Goal: Task Accomplishment & Management: Complete application form

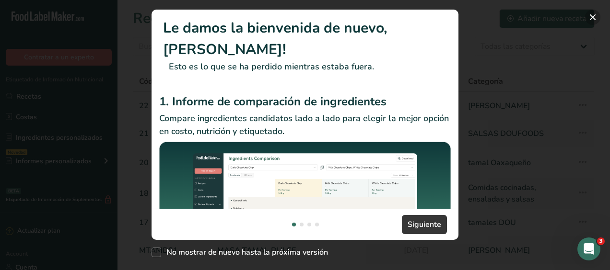
click at [592, 16] on button "New Features" at bounding box center [592, 17] width 15 height 15
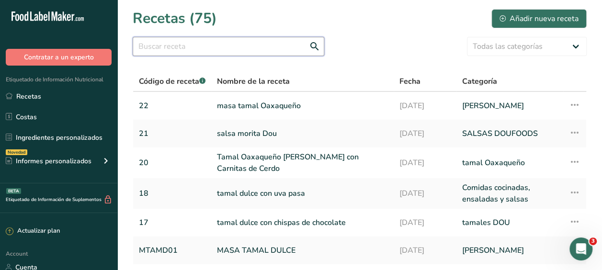
click at [155, 49] on input "text" at bounding box center [229, 46] width 192 height 19
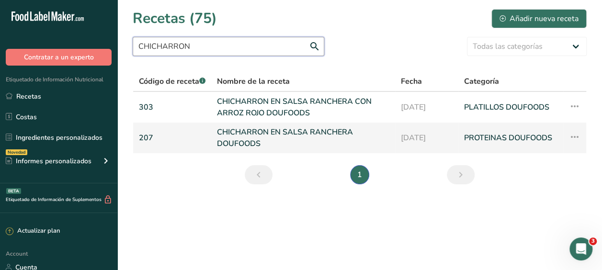
type input "CHICHARRON"
click at [238, 130] on link "CHICHARRON EN SALSA RANCHERA DOUFOODS" at bounding box center [303, 138] width 173 height 23
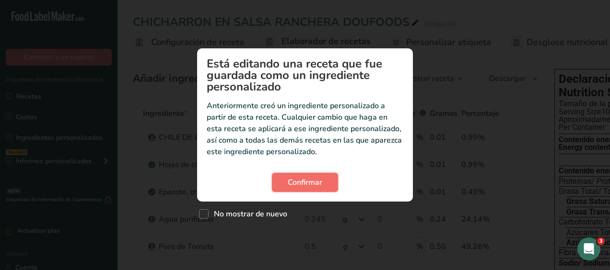
click at [306, 181] on span "Confirmar" at bounding box center [305, 183] width 35 height 12
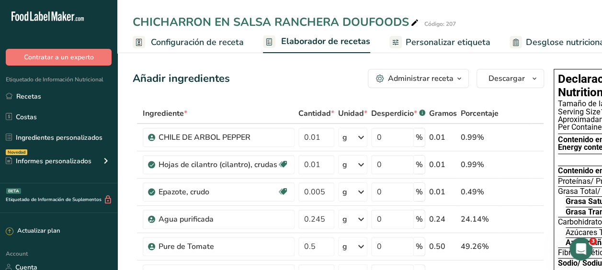
click at [445, 38] on span "Personalizar etiqueta" at bounding box center [448, 42] width 85 height 13
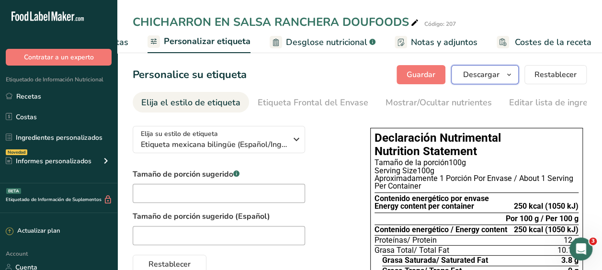
click at [500, 74] on span "Descargar" at bounding box center [481, 75] width 36 height 12
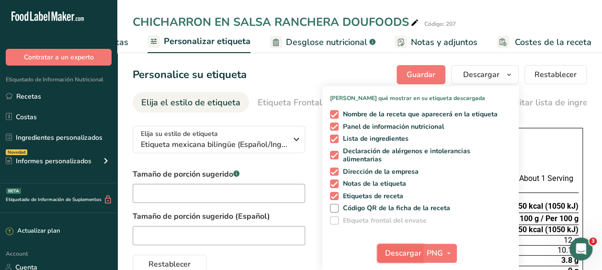
click at [421, 255] on span "Descargar" at bounding box center [403, 254] width 36 height 12
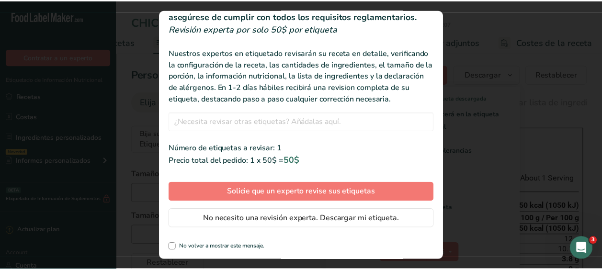
scroll to position [55, 0]
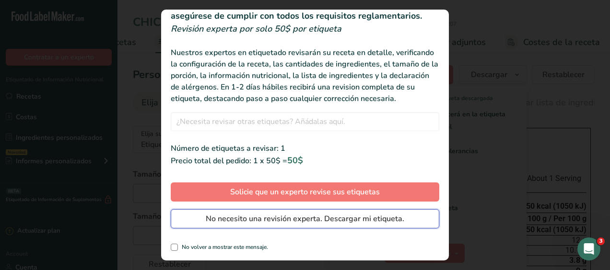
click at [287, 219] on span "No necesito una revisión experta. Descargar mi etiqueta." at bounding box center [305, 219] width 198 height 12
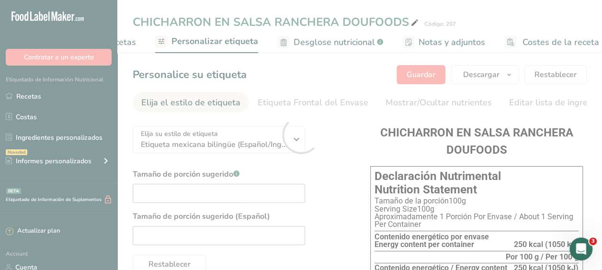
scroll to position [0, 0]
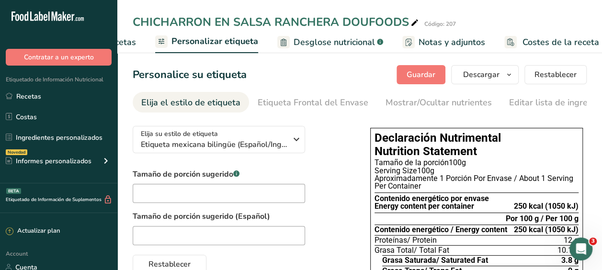
click at [583, 11] on div "CHICHARRON EN SALSA RANCHERA DOUFOODS Código: 207 Configuración de receta Elabo…" at bounding box center [359, 26] width 485 height 53
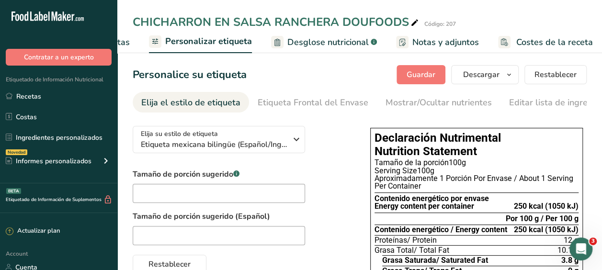
scroll to position [0, 242]
click at [443, 41] on span "Notas y adjuntos" at bounding box center [444, 42] width 67 height 13
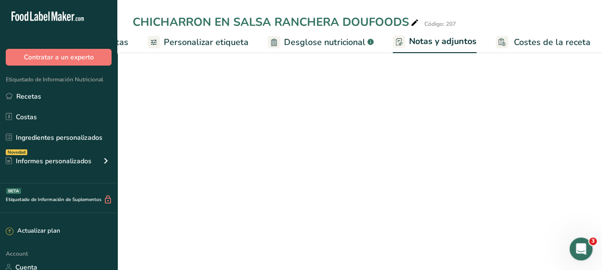
scroll to position [0, 241]
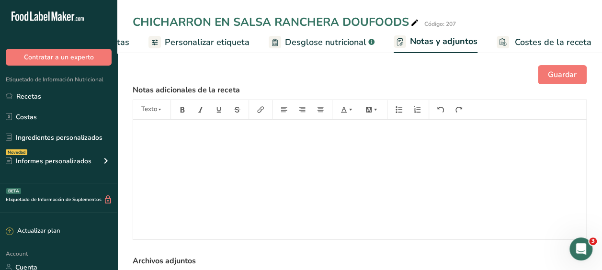
click at [524, 38] on span "Costes de la receta" at bounding box center [553, 42] width 77 height 13
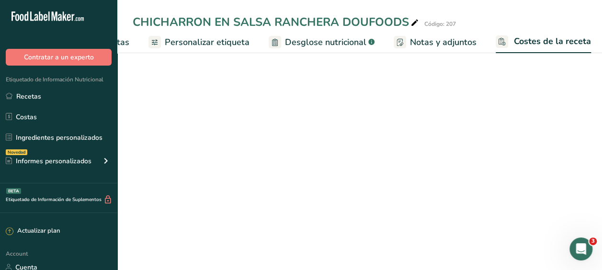
scroll to position [0, 241]
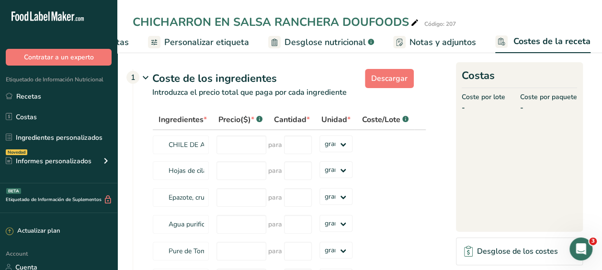
drag, startPoint x: 375, startPoint y: 52, endPoint x: 244, endPoint y: 54, distance: 130.9
click at [244, 53] on nav "Configuración de receta Elaborador de recetas Personalizar etiqueta Desglose nu…" at bounding box center [359, 42] width 485 height 23
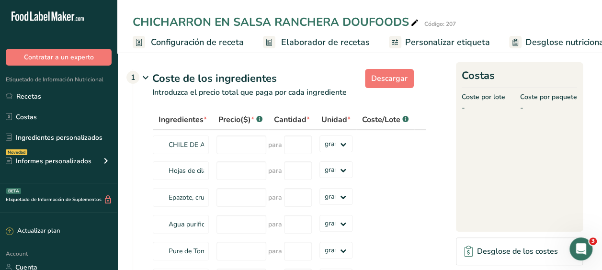
click at [206, 37] on span "Configuración de receta" at bounding box center [197, 42] width 93 height 13
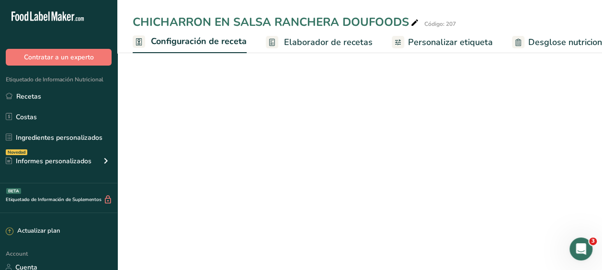
scroll to position [0, 3]
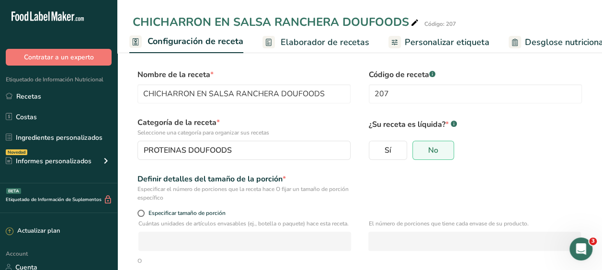
click at [326, 38] on span "Elaborador de recetas" at bounding box center [325, 42] width 89 height 13
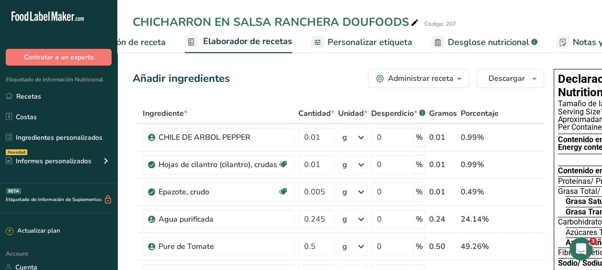
scroll to position [0, 133]
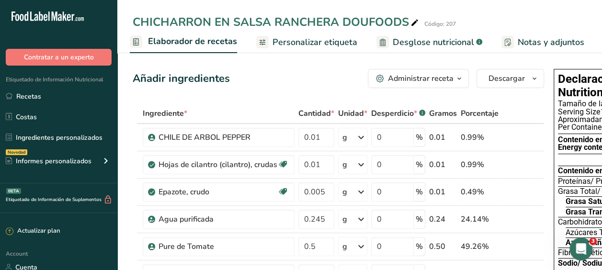
click at [441, 38] on span "Desglose nutricional" at bounding box center [433, 42] width 81 height 13
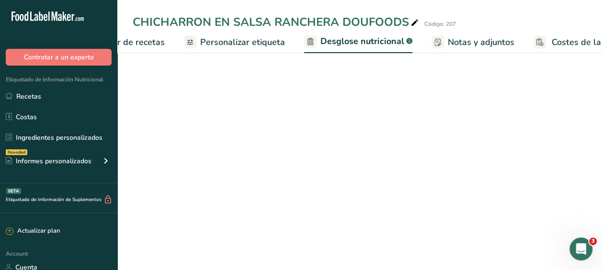
select select "Calories"
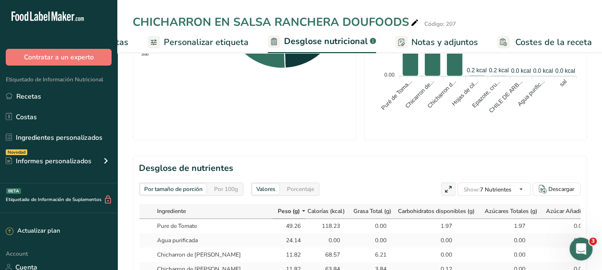
scroll to position [456, 0]
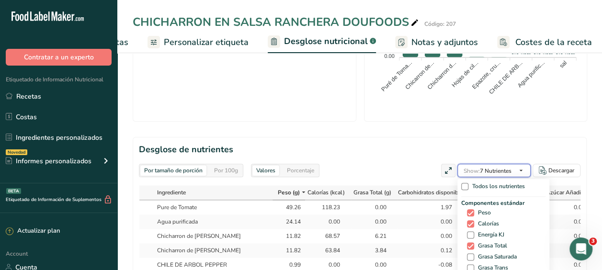
click at [523, 165] on icon "button" at bounding box center [522, 171] width 8 height 12
click at [479, 232] on span "Energía KJ" at bounding box center [490, 235] width 30 height 7
click at [474, 232] on input "Energía KJ" at bounding box center [470, 235] width 6 height 6
checkbox input "true"
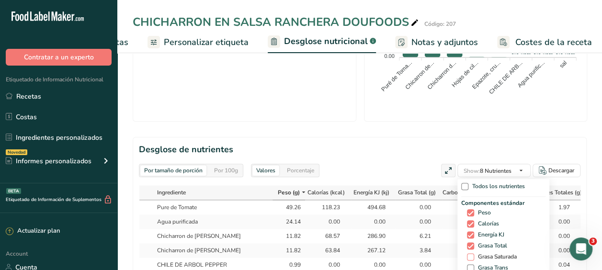
click at [477, 254] on span "Grasa Saturada" at bounding box center [496, 257] width 43 height 7
click at [474, 254] on input "Grasa Saturada" at bounding box center [470, 257] width 6 height 6
checkbox input "true"
click at [475, 265] on span "Grasa Trans" at bounding box center [492, 268] width 34 height 7
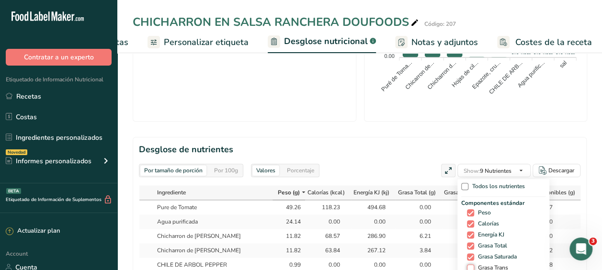
click at [472, 265] on input "Grasa Trans" at bounding box center [470, 268] width 6 height 6
checkbox input "true"
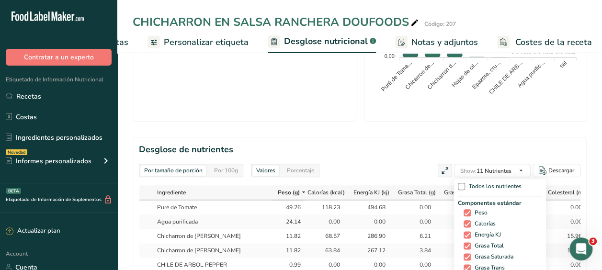
checkbox input "true"
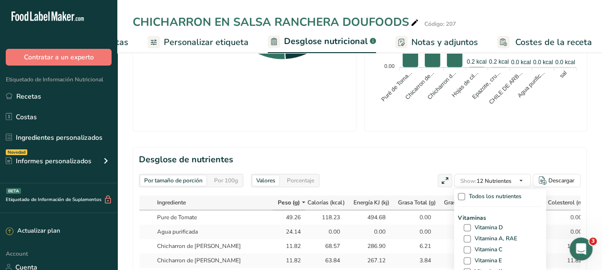
scroll to position [91, 0]
click at [479, 235] on span "Fibra Dietética" at bounding box center [491, 238] width 41 height 7
click at [470, 235] on input "Fibra Dietética" at bounding box center [467, 238] width 6 height 6
checkbox input "true"
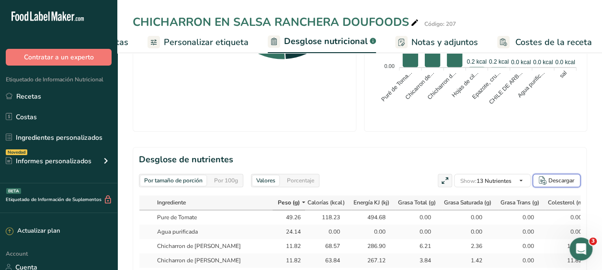
click at [549, 176] on div "Descargar" at bounding box center [562, 180] width 26 height 9
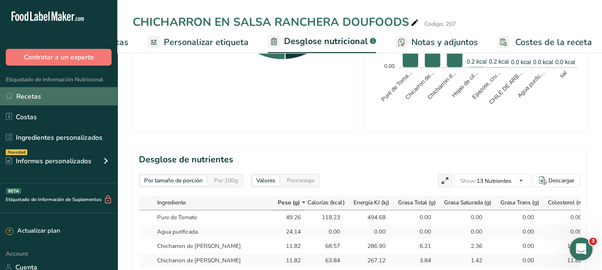
click at [34, 97] on link "Recetas" at bounding box center [58, 96] width 117 height 18
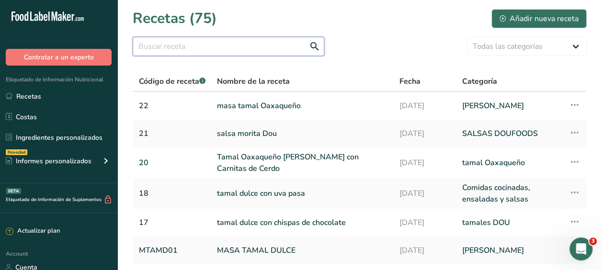
click at [165, 46] on input "text" at bounding box center [229, 46] width 192 height 19
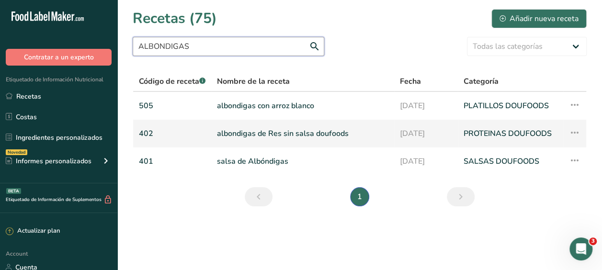
type input "ALBONDIGAS"
click at [264, 132] on link "albondigas de Res sin salsa doufoods" at bounding box center [303, 134] width 172 height 20
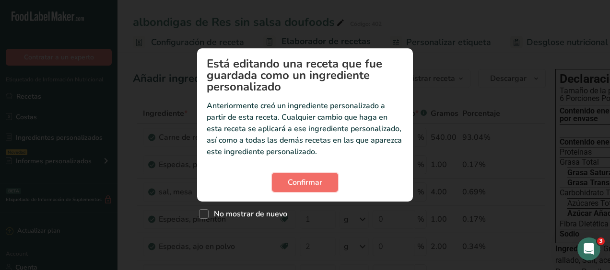
click at [301, 179] on span "Confirmar" at bounding box center [305, 183] width 35 height 12
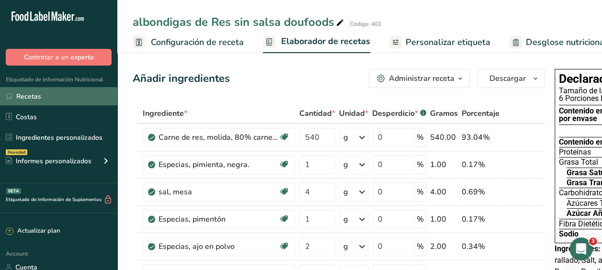
click at [26, 92] on link "Recetas" at bounding box center [58, 96] width 117 height 18
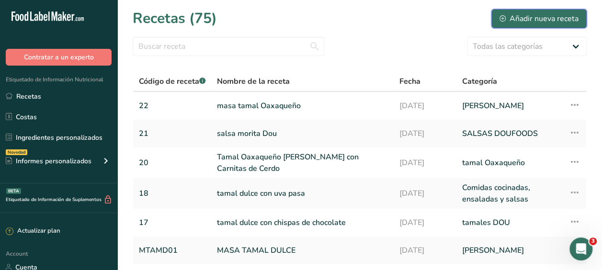
click at [543, 20] on div "Añadir nueva receta" at bounding box center [539, 19] width 79 height 12
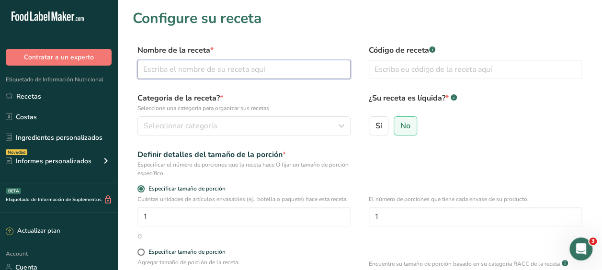
click at [151, 69] on input "text" at bounding box center [244, 69] width 213 height 19
type input "ALBONDIGAS EN CALDILLO DE JITOMATE"
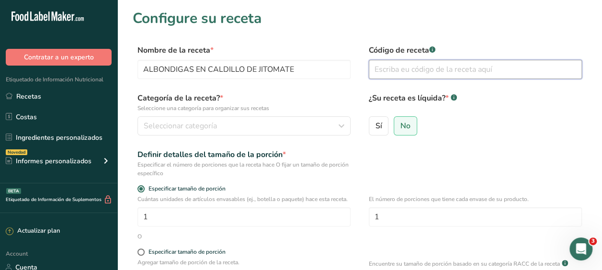
click at [390, 74] on input "text" at bounding box center [475, 69] width 213 height 19
type input "600"
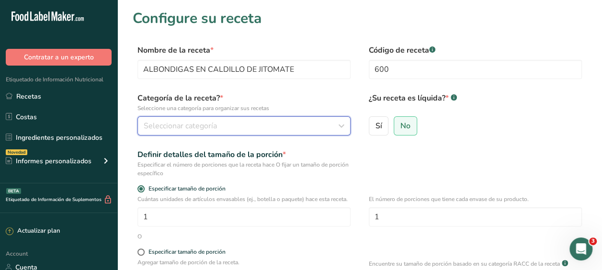
click at [342, 125] on icon "button" at bounding box center [342, 125] width 12 height 17
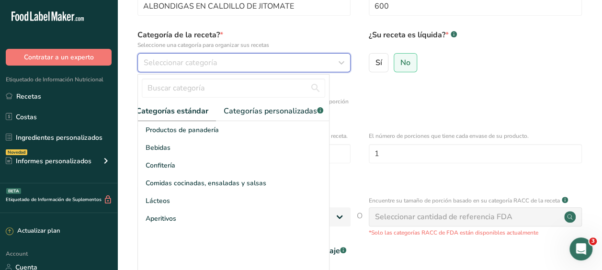
scroll to position [0, 11]
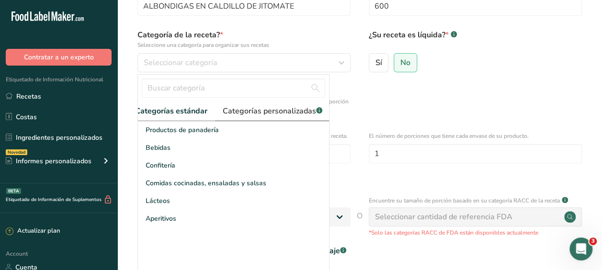
click at [286, 113] on span "Categorías personalizadas .a-a{fill:#347362;}.b-a{fill:#fff;}" at bounding box center [273, 111] width 100 height 12
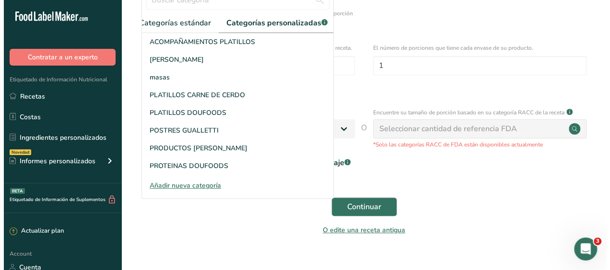
scroll to position [152, 0]
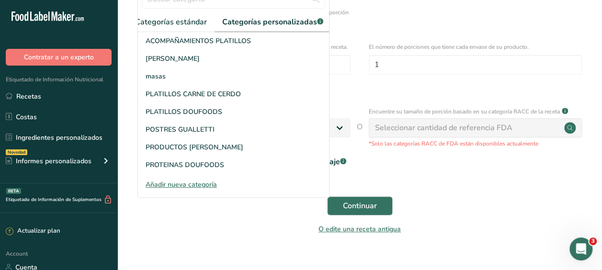
click at [166, 190] on div "Añadir nueva categoría" at bounding box center [233, 185] width 191 height 10
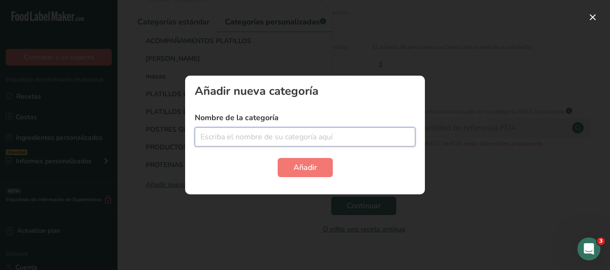
click at [212, 141] on input "text" at bounding box center [305, 136] width 220 height 19
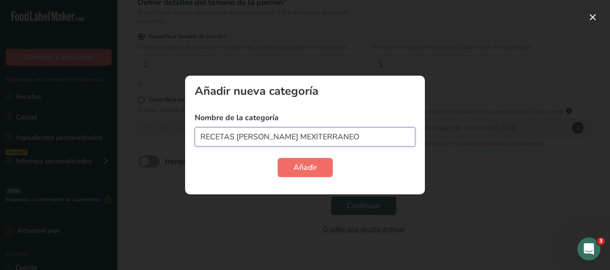
type input "RECETAS [PERSON_NAME] MEXITERRANEO"
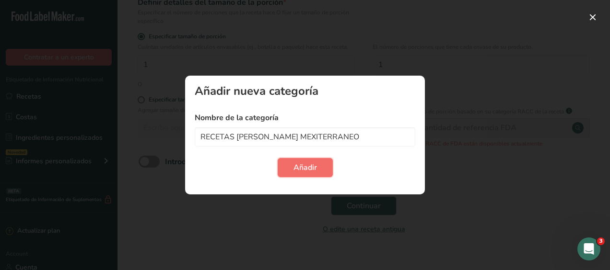
click at [297, 166] on span "Añadir" at bounding box center [304, 168] width 23 height 12
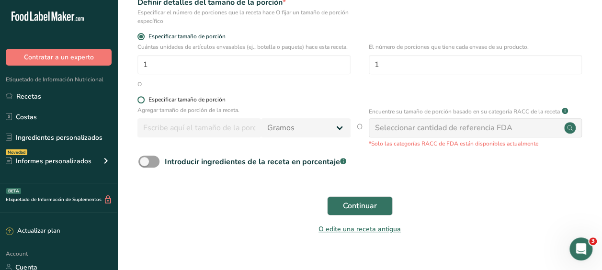
click at [140, 104] on span at bounding box center [141, 99] width 7 height 7
click at [140, 103] on input "Especificar tamaño de porción" at bounding box center [141, 100] width 6 height 6
radio input "true"
radio input "false"
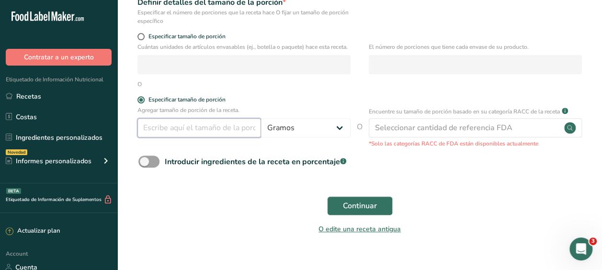
click at [159, 137] on input "number" at bounding box center [200, 127] width 124 height 19
type input "100"
click at [356, 212] on span "Continuar" at bounding box center [360, 206] width 34 height 12
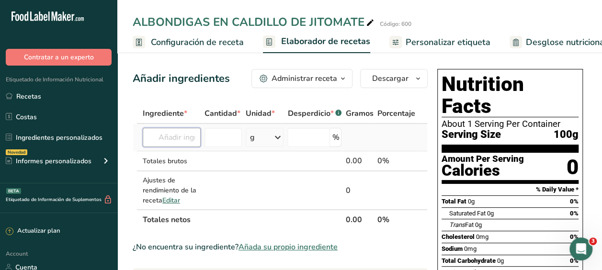
click at [174, 139] on input "text" at bounding box center [172, 137] width 58 height 19
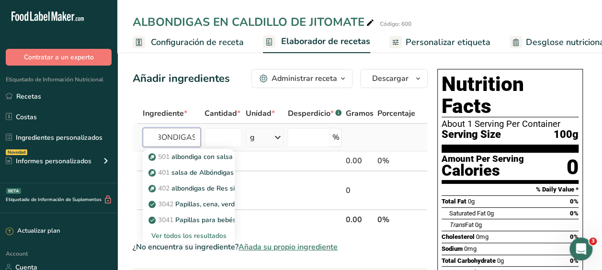
scroll to position [0, 14]
type input "ALBONDIGAS"
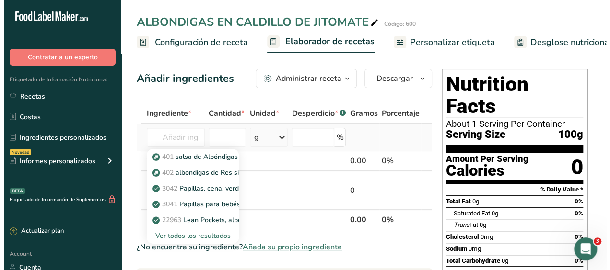
scroll to position [0, 0]
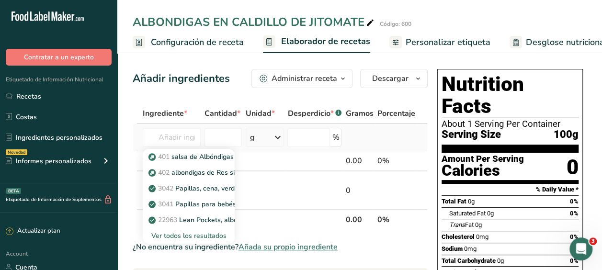
click at [192, 236] on div "Ver todos los resultados" at bounding box center [189, 236] width 77 height 10
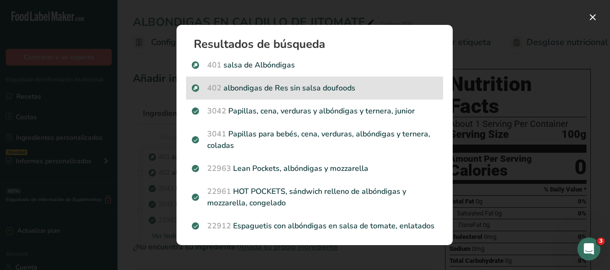
click at [254, 91] on p "402 albondigas de Res sin salsa doufoods" at bounding box center [314, 88] width 245 height 12
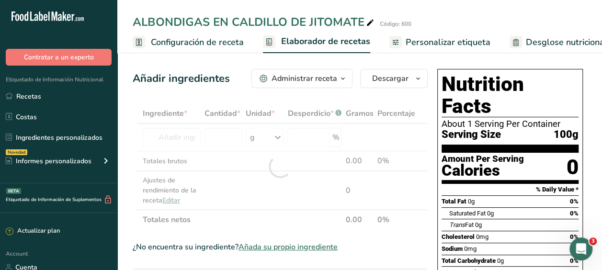
click at [254, 91] on div "Search results modal" at bounding box center [301, 135] width 602 height 270
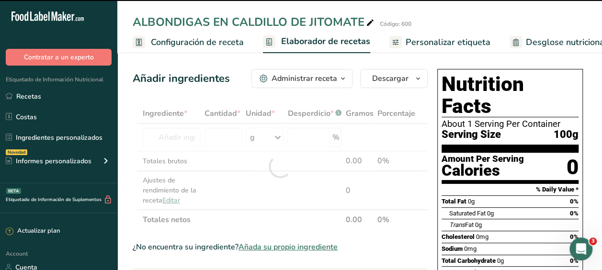
type input "0"
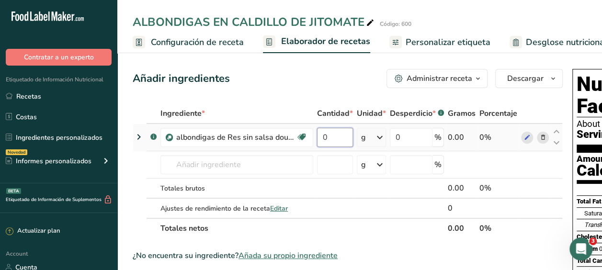
click at [335, 139] on input "0" at bounding box center [335, 137] width 36 height 19
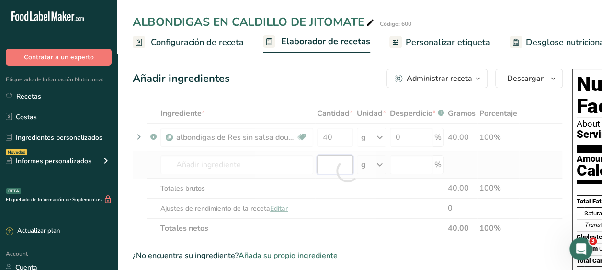
click at [322, 169] on div "Ingrediente * Cantidad * Unidad * Desperdicio * .a-a{fill:#347362;}.b-a{fill:#f…" at bounding box center [348, 171] width 430 height 135
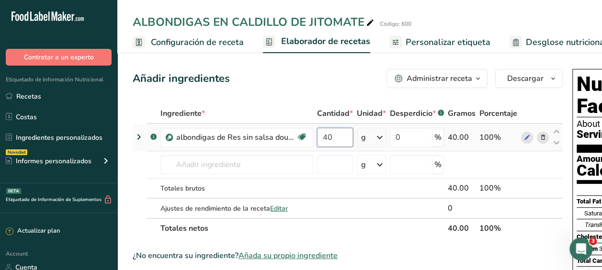
click at [335, 140] on input "40" at bounding box center [335, 137] width 36 height 19
type input "4"
type input "60"
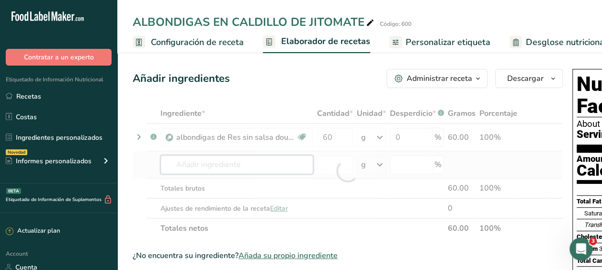
click at [185, 169] on div "Ingrediente * Cantidad * Unidad * Desperdicio * .a-a{fill:#347362;}.b-a{fill:#f…" at bounding box center [348, 171] width 430 height 135
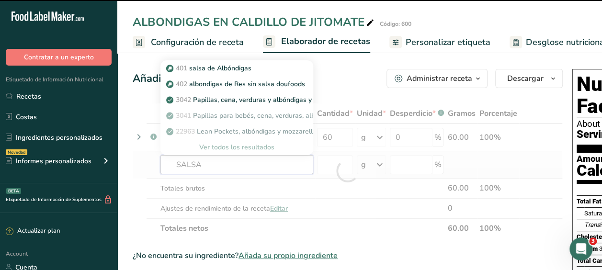
type input "SALSA"
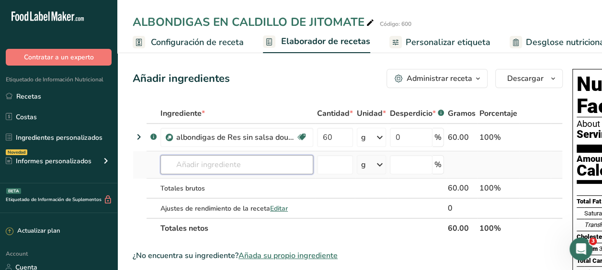
click at [189, 165] on input "text" at bounding box center [237, 164] width 153 height 19
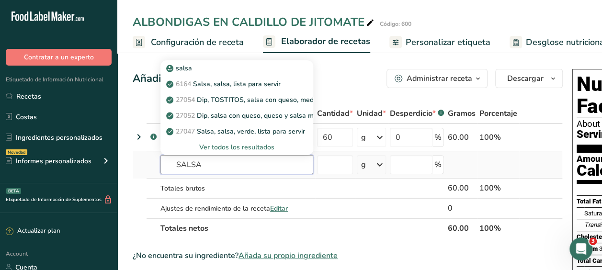
type input "SALSA"
click at [241, 144] on div "Ver todos los resultados" at bounding box center [237, 147] width 138 height 10
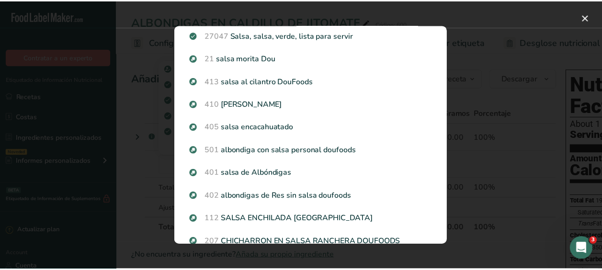
scroll to position [136, 0]
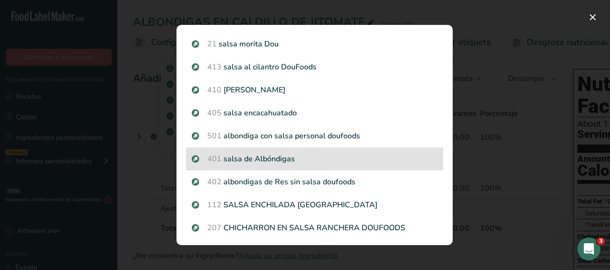
click at [271, 161] on p "401 salsa de Albóndigas" at bounding box center [314, 159] width 245 height 12
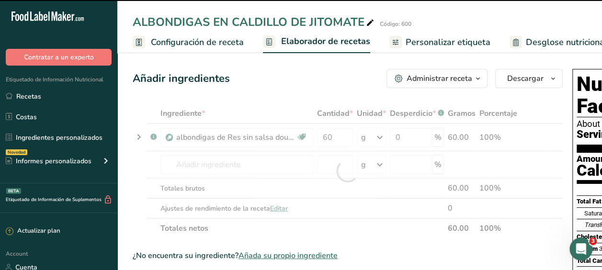
type input "0"
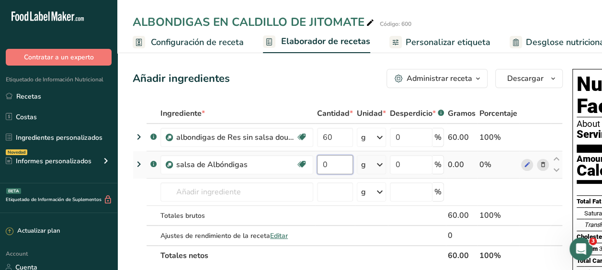
click at [336, 167] on input "0" at bounding box center [335, 164] width 36 height 19
type input "40"
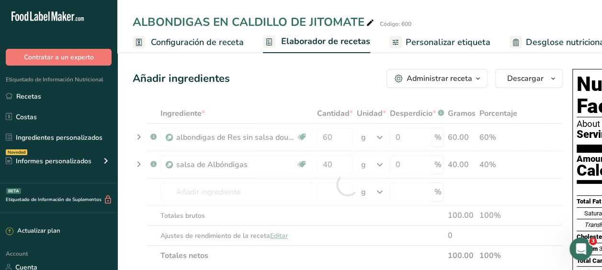
click at [455, 41] on span "Personalizar etiqueta" at bounding box center [448, 42] width 85 height 13
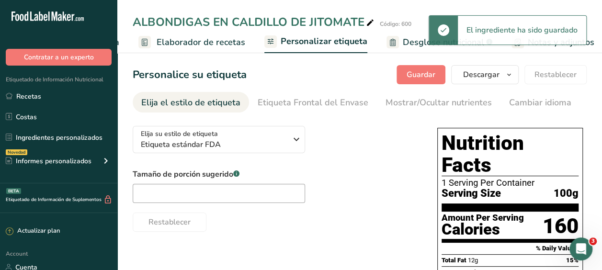
scroll to position [0, 242]
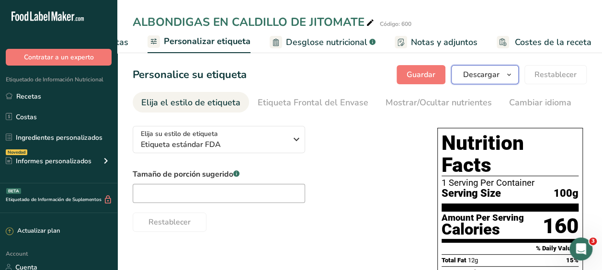
click at [495, 76] on span "Descargar" at bounding box center [481, 75] width 36 height 12
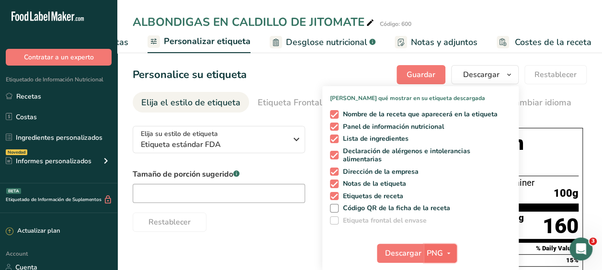
click at [431, 248] on span "PNG" at bounding box center [435, 254] width 16 height 12
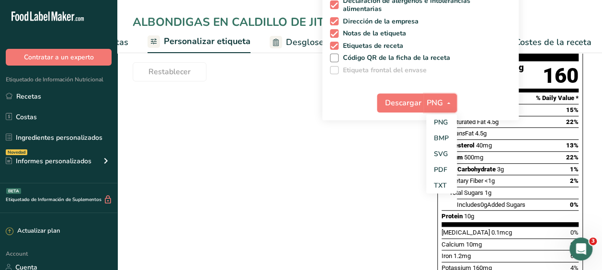
scroll to position [153, 0]
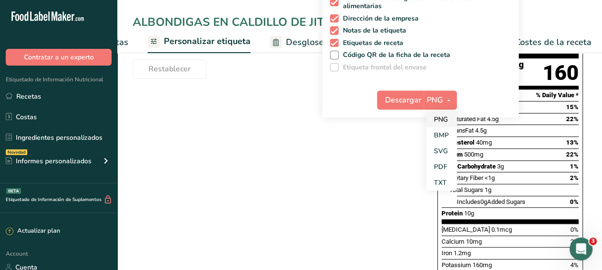
click at [442, 119] on link "PNG" at bounding box center [442, 120] width 31 height 16
click at [442, 119] on section "Personalice su etiqueta [GEOGRAPHIC_DATA] [GEOGRAPHIC_DATA] [PERSON_NAME] qué m…" at bounding box center [359, 157] width 485 height 522
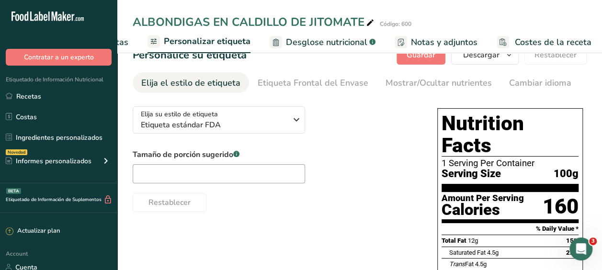
scroll to position [0, 0]
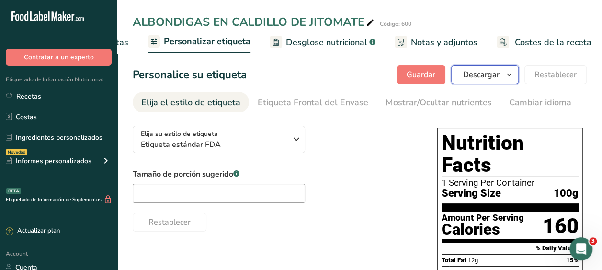
click at [488, 75] on span "Descargar" at bounding box center [481, 75] width 36 height 12
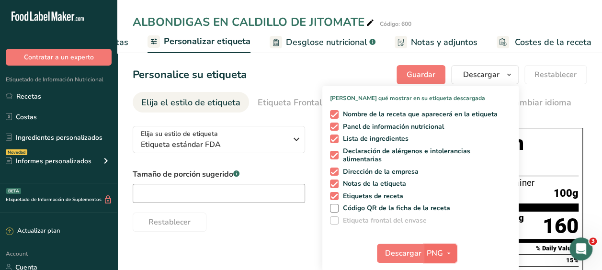
click at [451, 250] on icon "button" at bounding box center [449, 254] width 8 height 12
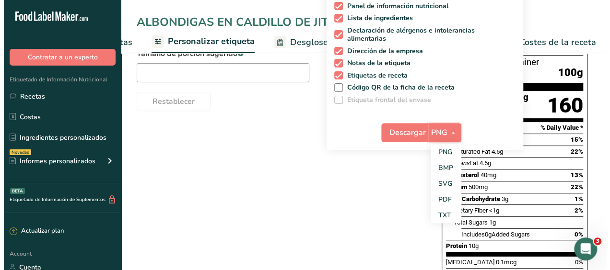
scroll to position [128, 0]
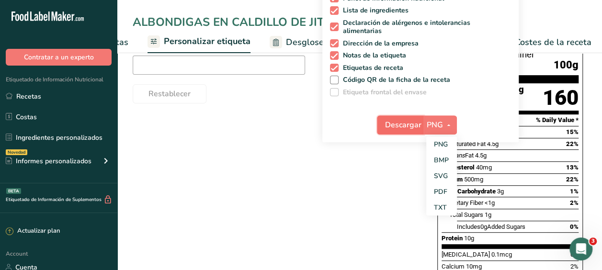
click at [407, 124] on span "Descargar" at bounding box center [403, 125] width 36 height 12
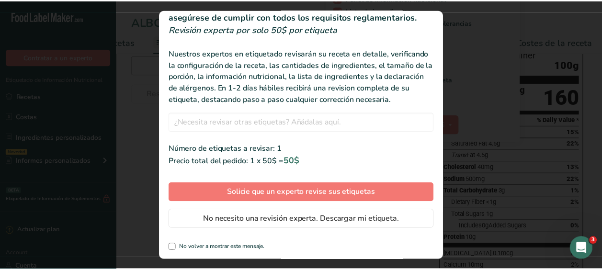
scroll to position [55, 0]
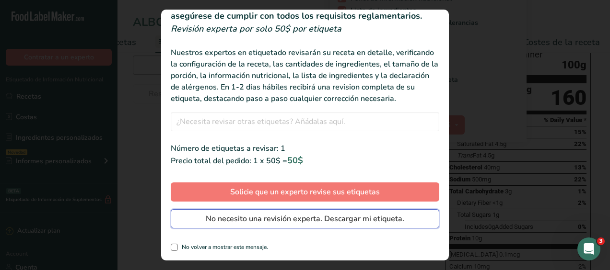
click at [208, 220] on span "No necesito una revisión experta. Descargar mi etiqueta." at bounding box center [305, 219] width 198 height 12
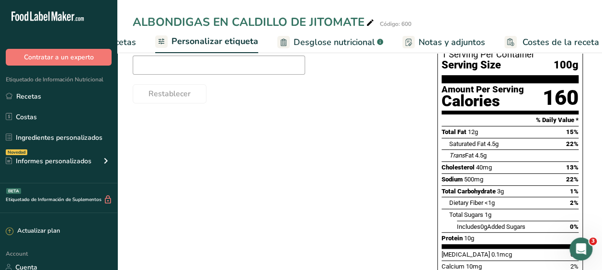
click at [214, 40] on span "Personalizar etiqueta" at bounding box center [215, 41] width 87 height 13
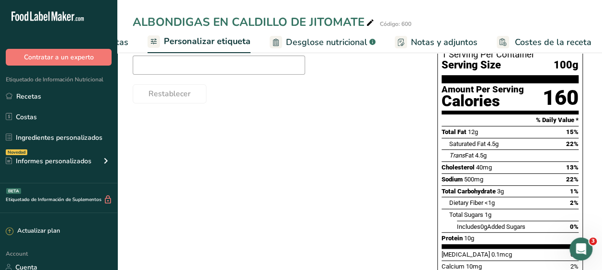
click at [214, 40] on span "Personalizar etiqueta" at bounding box center [207, 41] width 87 height 13
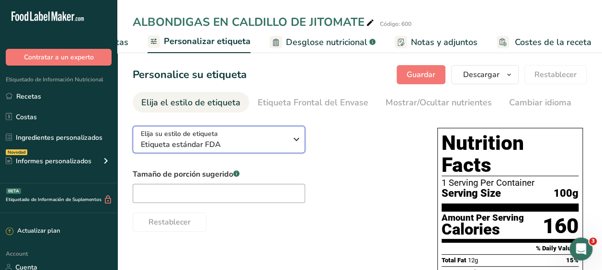
click at [298, 140] on icon "button" at bounding box center [297, 139] width 12 height 17
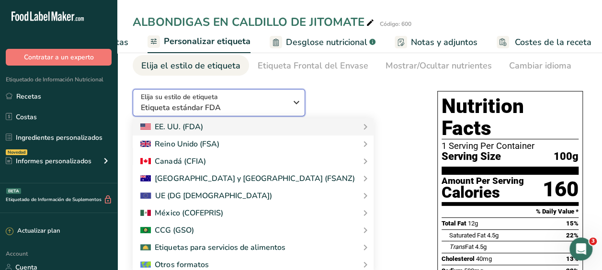
scroll to position [43, 0]
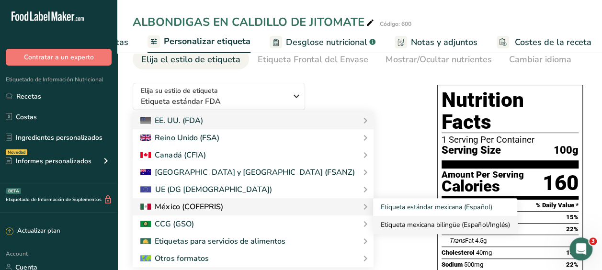
click at [373, 226] on link "Etiqueta mexicana bilingüe (Español/Inglés)" at bounding box center [445, 225] width 144 height 18
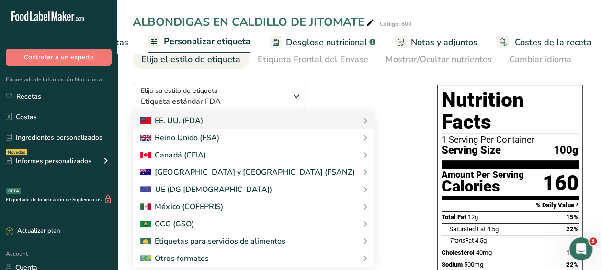
click at [0, 0] on link "Etiqueta mexicana bilingüe (Español/Inglés)" at bounding box center [0, 0] width 0 height 0
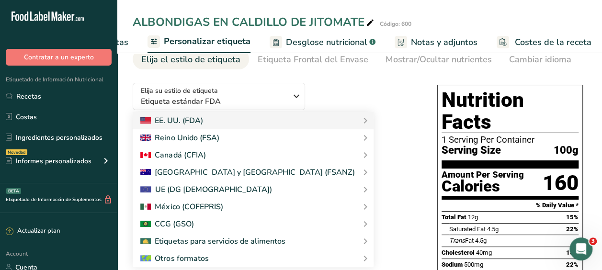
click at [0, 0] on link "Etiqueta mexicana bilingüe (Español/Inglés)" at bounding box center [0, 0] width 0 height 0
click at [203, 206] on div at bounding box center [181, 207] width 82 height 12
click at [0, 0] on link "Etiqueta mexicana bilingüe (Español/Inglés)" at bounding box center [0, 0] width 0 height 0
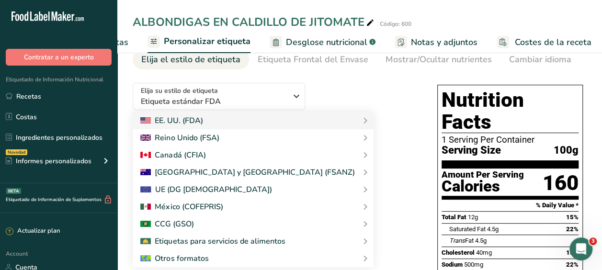
click at [204, 185] on div "UE (DG [DEMOGRAPHIC_DATA])" at bounding box center [206, 190] width 132 height 12
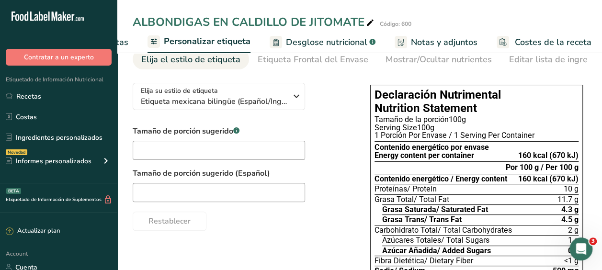
click at [203, 37] on span "Personalizar etiqueta" at bounding box center [207, 41] width 87 height 13
click at [195, 42] on span "Personalizar etiqueta" at bounding box center [207, 41] width 87 height 13
click at [168, 38] on span "Personalizar etiqueta" at bounding box center [207, 41] width 87 height 13
click at [200, 38] on span "Personalizar etiqueta" at bounding box center [207, 41] width 87 height 13
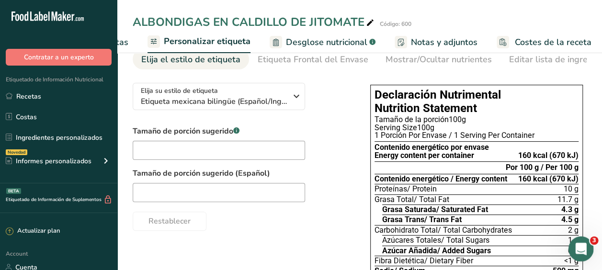
click at [582, 249] on icon "Abrir Intercom Messenger" at bounding box center [580, 248] width 16 height 16
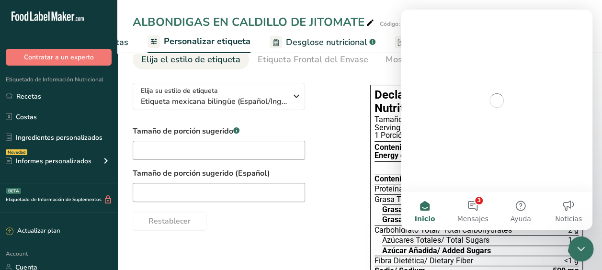
scroll to position [0, 0]
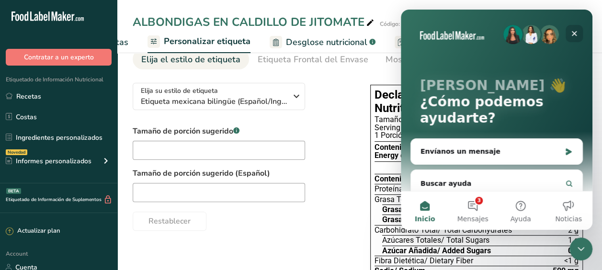
click at [575, 33] on icon "Cerrar" at bounding box center [575, 34] width 8 height 8
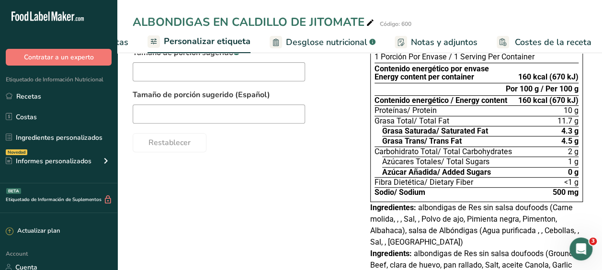
scroll to position [214, 0]
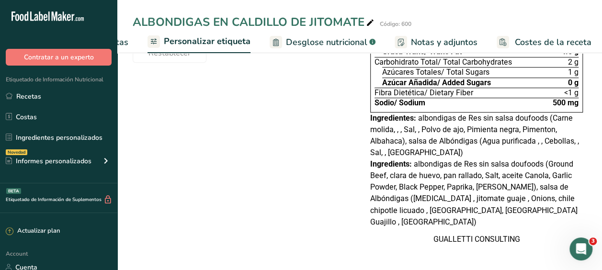
click at [520, 197] on span "albondigas de Res sin salsa doufoods (Ground Beef, clara de huevo, pan rallado,…" at bounding box center [474, 193] width 208 height 67
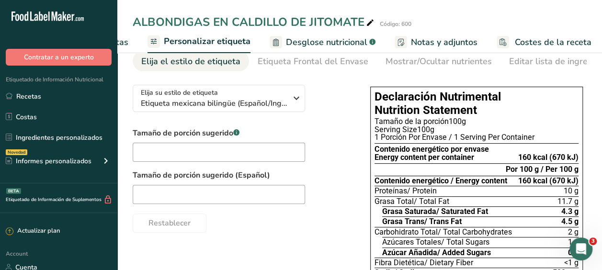
scroll to position [0, 0]
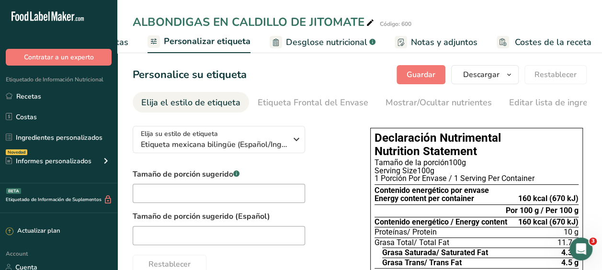
click at [341, 162] on div "Elija su estilo de etiqueta Etiqueta mexicana bilingüe (Español/Inglés) [GEOGRA…" at bounding box center [242, 196] width 219 height 156
click at [427, 70] on span "Guardar" at bounding box center [421, 75] width 29 height 12
click at [512, 76] on icon "button" at bounding box center [510, 75] width 8 height 12
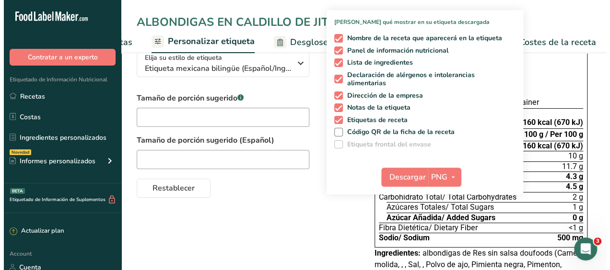
scroll to position [78, 0]
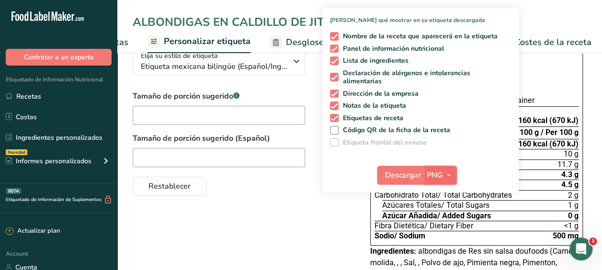
click at [450, 175] on icon "button" at bounding box center [449, 176] width 8 height 12
click at [439, 191] on link "PNG" at bounding box center [442, 195] width 31 height 16
click at [405, 174] on span "Descargar" at bounding box center [403, 176] width 36 height 12
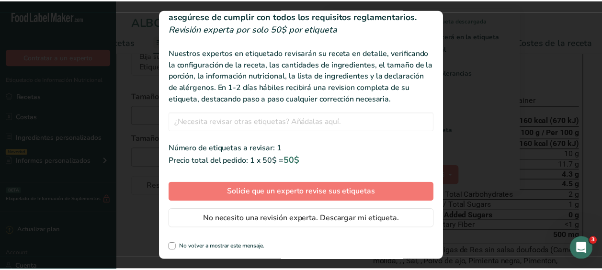
scroll to position [55, 0]
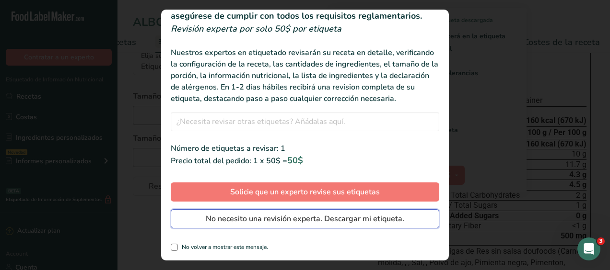
click at [294, 220] on span "No necesito una revisión experta. Descargar mi etiqueta." at bounding box center [305, 219] width 198 height 12
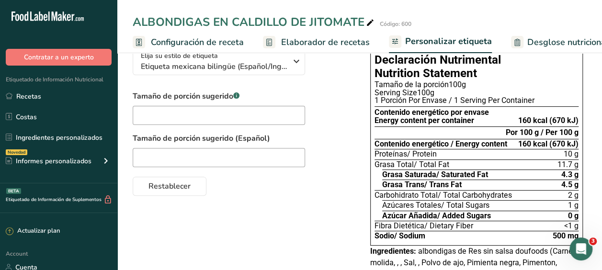
scroll to position [0, 234]
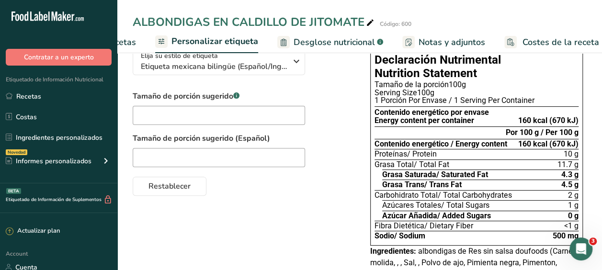
click at [305, 223] on div "Elija su estilo de etiqueta Etiqueta mexicana bilingüe (Español/Inglés) [GEOGRA…" at bounding box center [360, 214] width 454 height 348
click at [325, 38] on span "Desglose nutricional" at bounding box center [334, 42] width 81 height 13
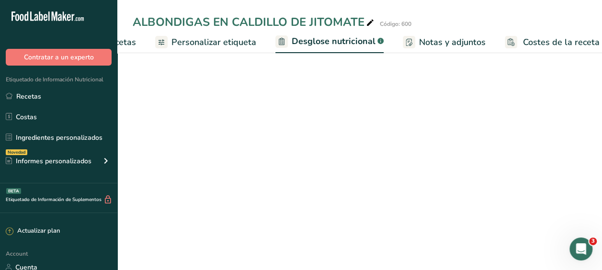
select select "Calories"
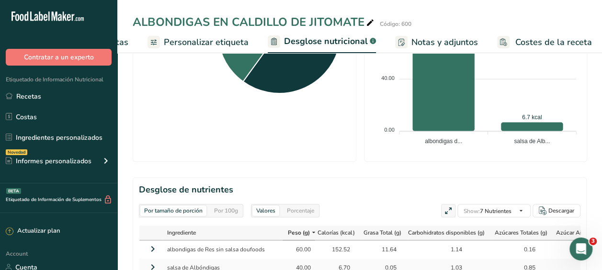
scroll to position [420, 0]
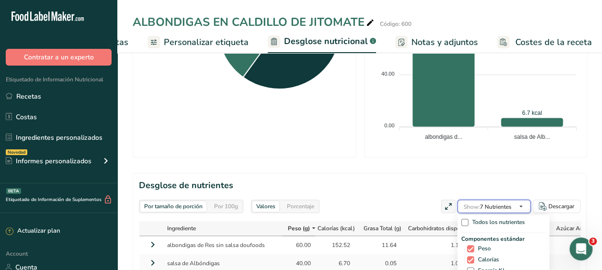
click at [522, 201] on icon "button" at bounding box center [522, 207] width 8 height 12
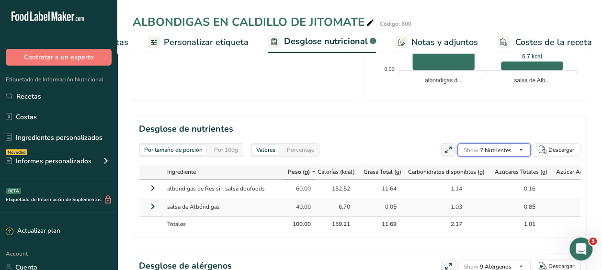
scroll to position [475, 0]
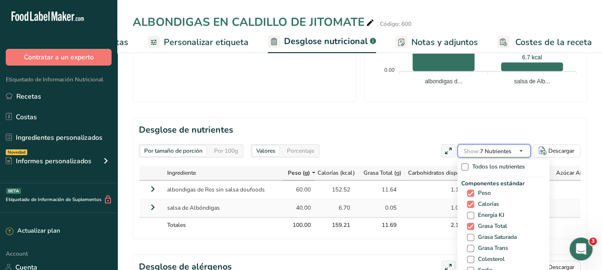
click at [523, 145] on icon "button" at bounding box center [522, 151] width 8 height 12
click at [482, 212] on span "Energía KJ" at bounding box center [490, 215] width 30 height 7
click at [474, 212] on input "Energía KJ" at bounding box center [470, 215] width 6 height 6
checkbox input "true"
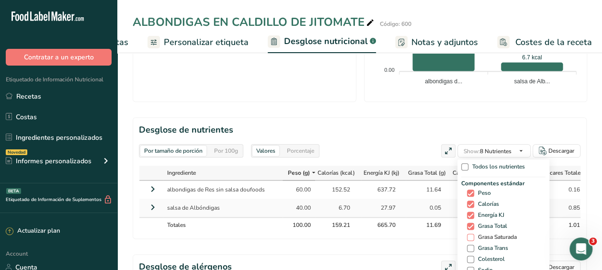
click at [478, 234] on span "Grasa Saturada" at bounding box center [496, 237] width 43 height 7
click at [474, 234] on input "Grasa Saturada" at bounding box center [470, 237] width 6 height 6
checkbox input "true"
click at [479, 245] on span "Grasa Trans" at bounding box center [492, 248] width 34 height 7
click at [474, 245] on input "Grasa Trans" at bounding box center [470, 248] width 6 height 6
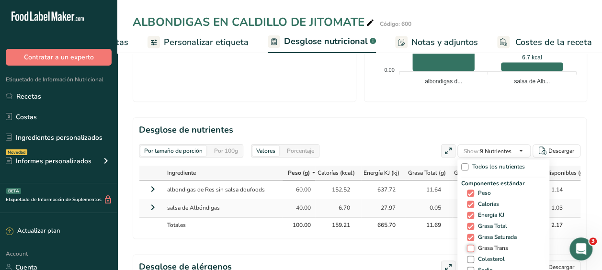
checkbox input "true"
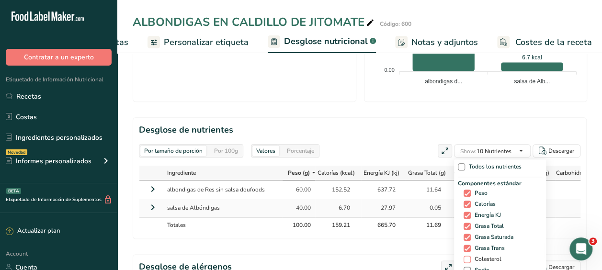
click at [477, 256] on span "Colesterol" at bounding box center [486, 259] width 31 height 7
click at [470, 256] on input "Colesterol" at bounding box center [467, 259] width 6 height 6
checkbox input "true"
click at [477, 267] on span "Sodio" at bounding box center [480, 270] width 19 height 7
click at [470, 267] on input "Sodio" at bounding box center [467, 270] width 6 height 6
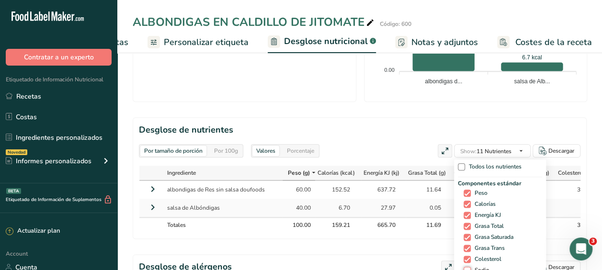
checkbox input "true"
click at [476, 245] on div "Componentes estándar Peso Calorías Energía KJ Grasa Total Grasa Saturada Grasa …" at bounding box center [500, 258] width 84 height 159
checkbox input "true"
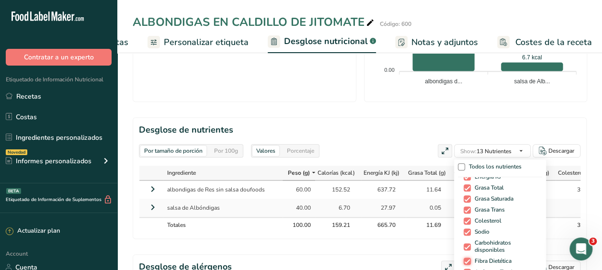
scroll to position [70, 0]
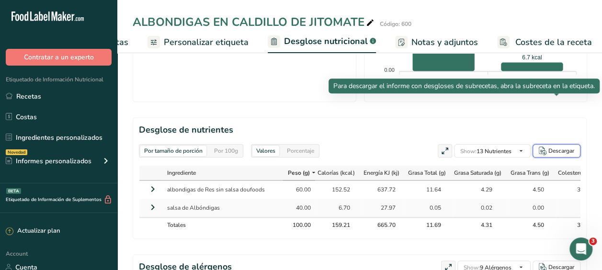
click at [557, 147] on div "Descargar" at bounding box center [562, 151] width 26 height 9
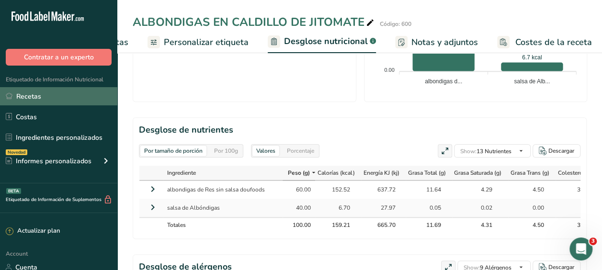
click at [29, 96] on link "Recetas" at bounding box center [58, 96] width 117 height 18
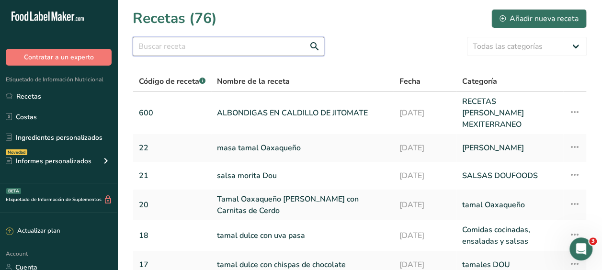
click at [207, 47] on input "text" at bounding box center [229, 46] width 192 height 19
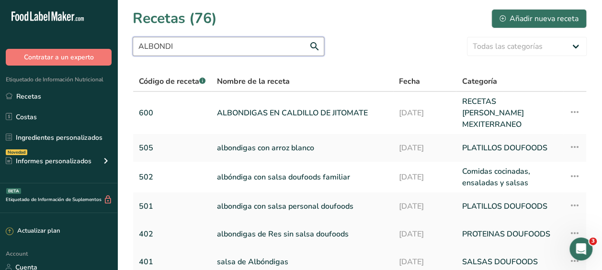
type input "ALBONDI"
click at [259, 233] on link "albondigas de Res sin salsa doufoods" at bounding box center [302, 234] width 171 height 20
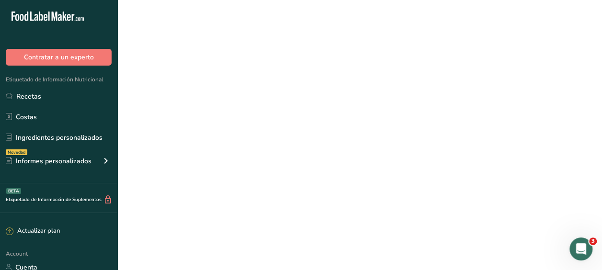
click at [259, 233] on link "albondigas de Res sin salsa doufoods" at bounding box center [302, 234] width 171 height 20
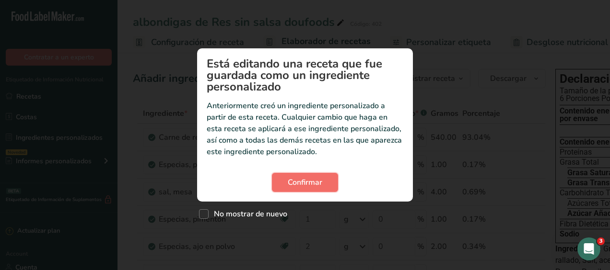
click at [301, 181] on span "Confirmar" at bounding box center [305, 183] width 35 height 12
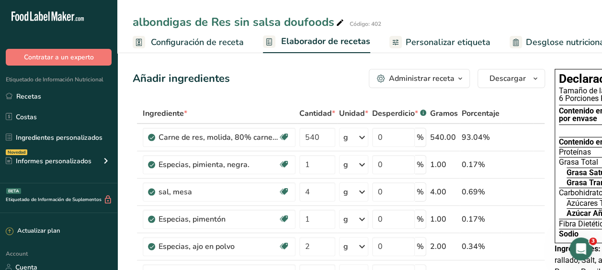
click at [537, 38] on span "Desglose nutricional" at bounding box center [566, 42] width 81 height 13
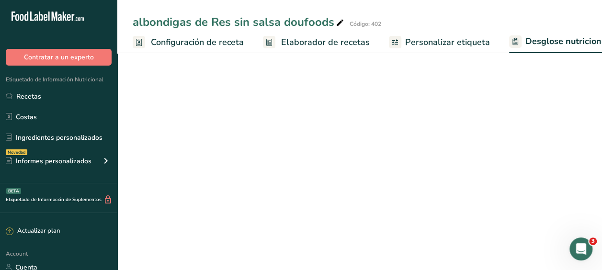
select select "Calories"
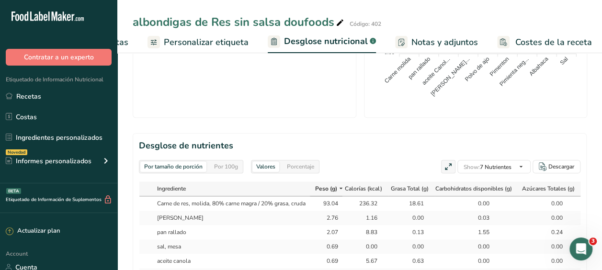
scroll to position [473, 0]
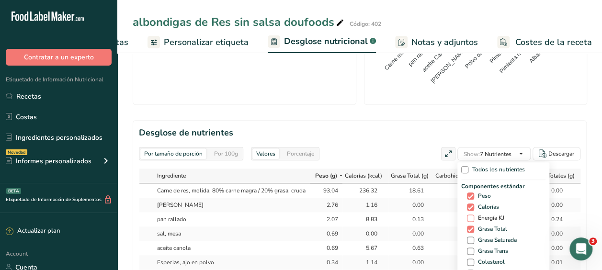
click at [481, 215] on span "Energía KJ" at bounding box center [490, 218] width 30 height 7
click at [474, 215] on input "Energía KJ" at bounding box center [470, 218] width 6 height 6
checkbox input "true"
click at [475, 237] on span "Grasa Saturada" at bounding box center [496, 240] width 43 height 7
click at [474, 237] on input "Grasa Saturada" at bounding box center [470, 240] width 6 height 6
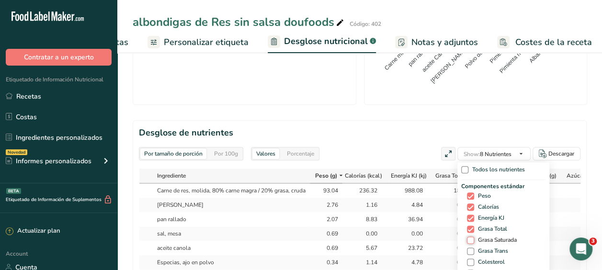
checkbox input "true"
click at [475, 248] on span "Grasa Trans" at bounding box center [492, 251] width 34 height 7
click at [474, 248] on input "Grasa Trans" at bounding box center [470, 251] width 6 height 6
checkbox input "true"
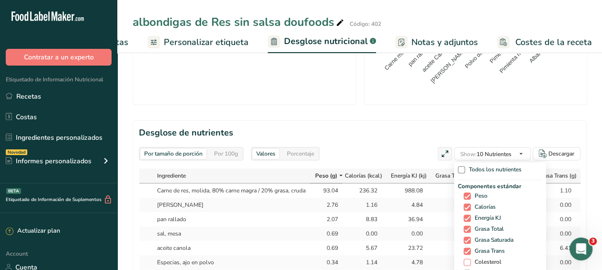
click at [471, 259] on span "Colesterol" at bounding box center [486, 262] width 31 height 7
click at [470, 259] on input "Colesterol" at bounding box center [467, 262] width 6 height 6
checkbox input "true"
click at [471, 270] on span "Sodio" at bounding box center [480, 273] width 19 height 7
click at [469, 270] on input "Sodio" at bounding box center [467, 273] width 6 height 6
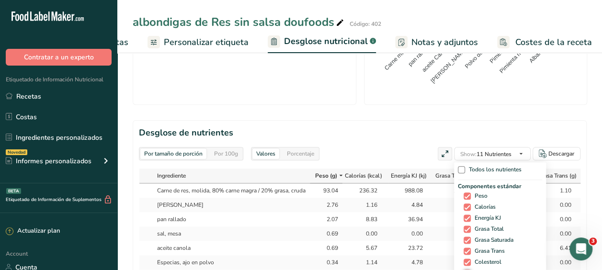
checkbox input "true"
click at [471, 249] on div "Componentes estándar Peso Calorías Energía KJ Grasa Total Grasa Saturada Grasa …" at bounding box center [500, 261] width 84 height 159
checkbox input "true"
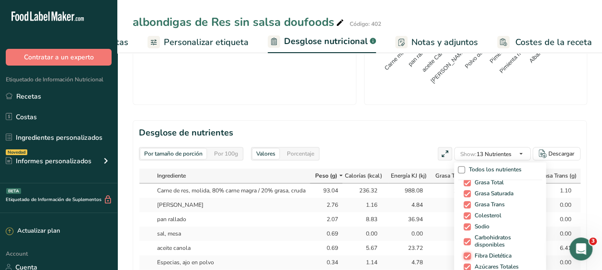
scroll to position [36, 0]
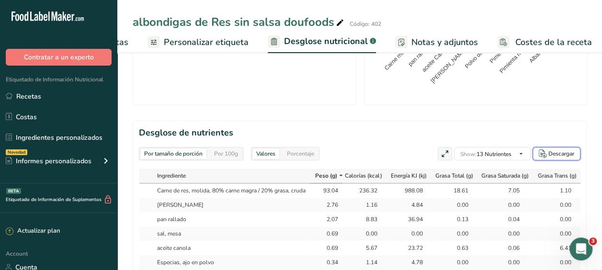
click at [563, 150] on div "Descargar" at bounding box center [562, 154] width 26 height 9
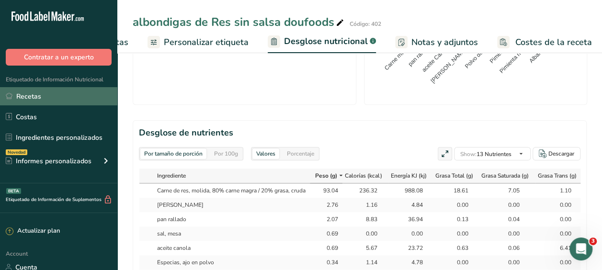
click at [25, 98] on link "Recetas" at bounding box center [58, 96] width 117 height 18
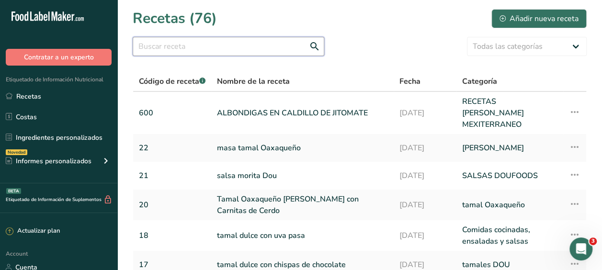
click at [182, 50] on input "text" at bounding box center [229, 46] width 192 height 19
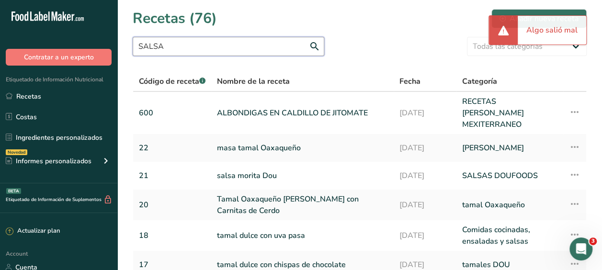
type input "SALSA"
click at [406, 29] on div "Recetas (76) Añadir nueva receta" at bounding box center [360, 19] width 454 height 22
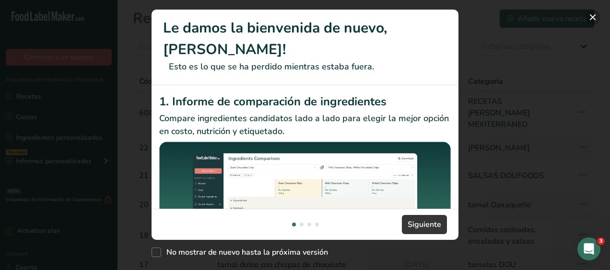
click at [591, 12] on button "New Features" at bounding box center [592, 17] width 15 height 15
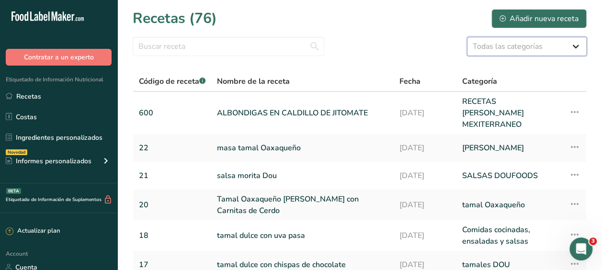
click at [572, 47] on select "Todas las categorías ACOMPAÑAMIENTOS PLATILLOS Productos de panadería Bebidas C…" at bounding box center [527, 46] width 120 height 19
click at [577, 46] on select "Todas las categorías ACOMPAÑAMIENTOS PLATILLOS Productos de panadería Bebidas C…" at bounding box center [527, 46] width 120 height 19
select select "1391"
click at [467, 37] on select "Todas las categorías ACOMPAÑAMIENTOS PLATILLOS Productos de panadería Bebidas C…" at bounding box center [527, 46] width 120 height 19
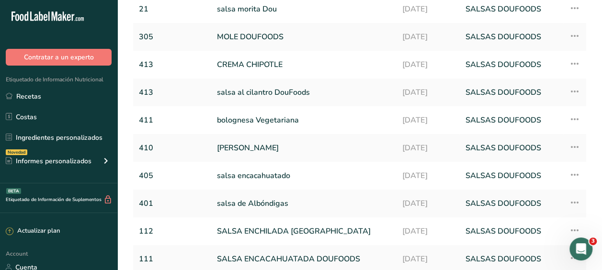
scroll to position [127, 0]
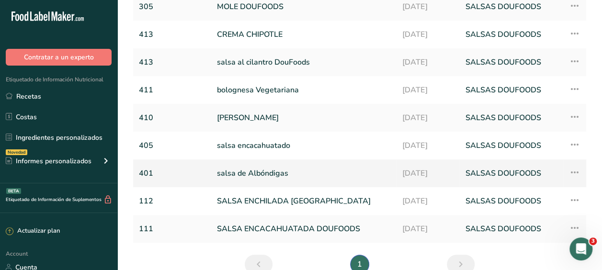
click at [260, 171] on link "salsa de Albóndigas" at bounding box center [304, 173] width 174 height 20
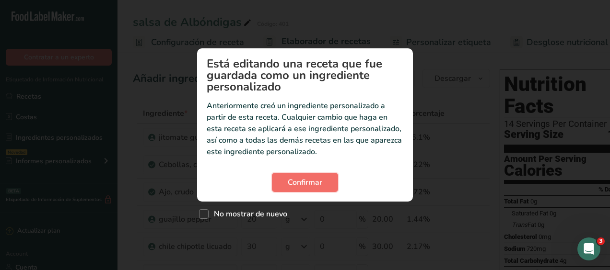
click at [299, 178] on span "Confirmar" at bounding box center [305, 183] width 35 height 12
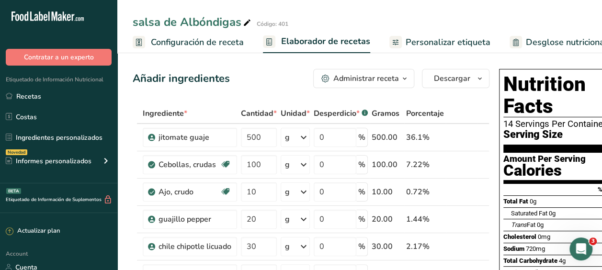
click at [548, 37] on span "Desglose nutricional" at bounding box center [566, 42] width 81 height 13
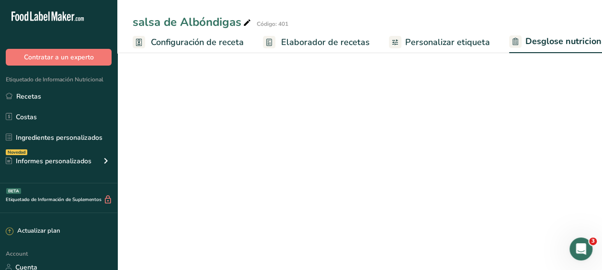
scroll to position [0, 54]
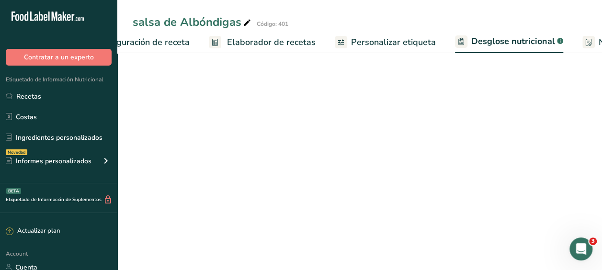
select select "Calories"
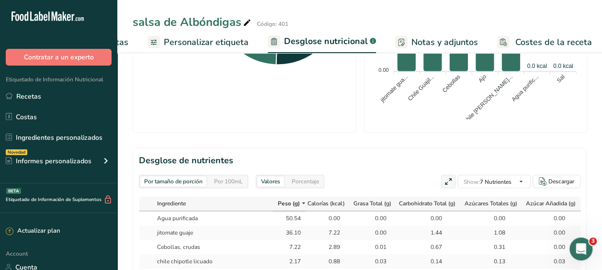
scroll to position [446, 0]
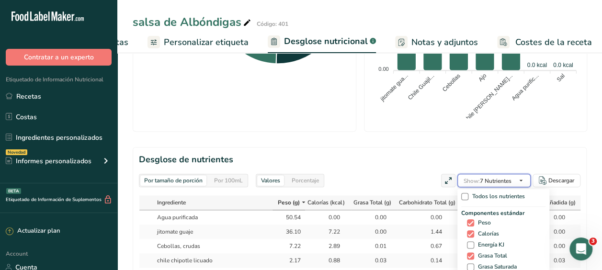
click at [522, 175] on icon "button" at bounding box center [522, 181] width 8 height 12
click at [483, 242] on span "Energía KJ" at bounding box center [490, 245] width 30 height 7
click at [474, 242] on input "Energía KJ" at bounding box center [470, 245] width 6 height 6
checkbox input "true"
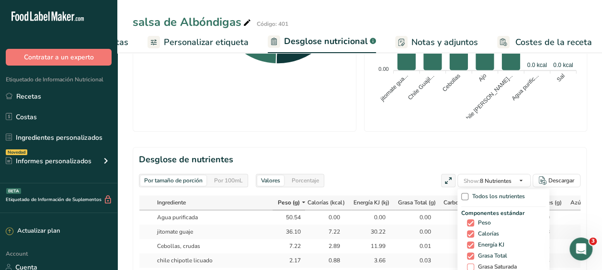
click at [481, 264] on span "Grasa Saturada" at bounding box center [496, 267] width 43 height 7
click at [474, 264] on input "Grasa Saturada" at bounding box center [470, 267] width 6 height 6
checkbox input "true"
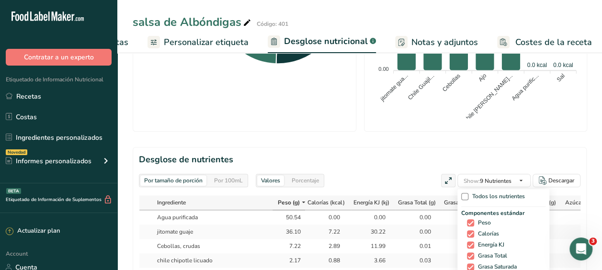
checkbox input "true"
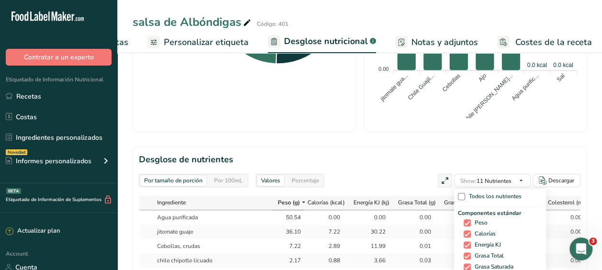
checkbox input "true"
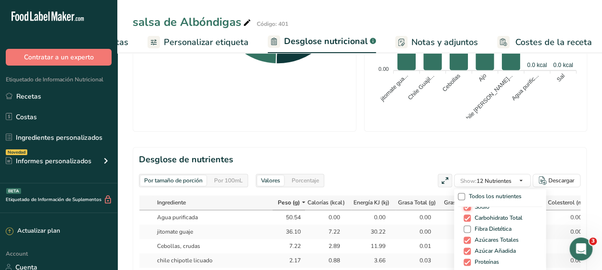
scroll to position [80, 0]
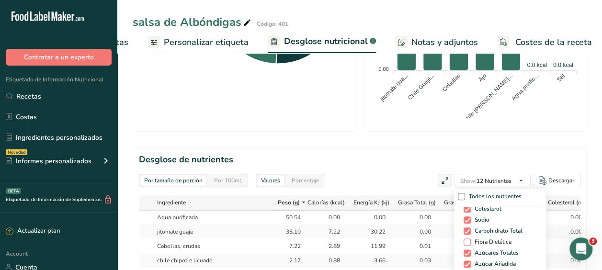
click at [484, 239] on span "Fibra Dietética" at bounding box center [491, 242] width 41 height 7
click at [470, 239] on input "Fibra Dietética" at bounding box center [467, 242] width 6 height 6
checkbox input "true"
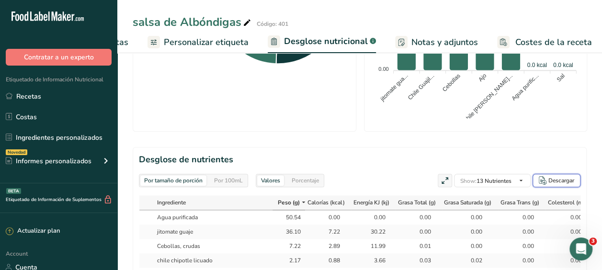
click at [555, 176] on div "Descargar" at bounding box center [562, 180] width 26 height 9
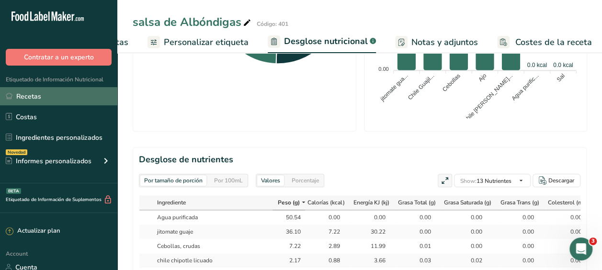
click at [29, 97] on link "Recetas" at bounding box center [58, 96] width 117 height 18
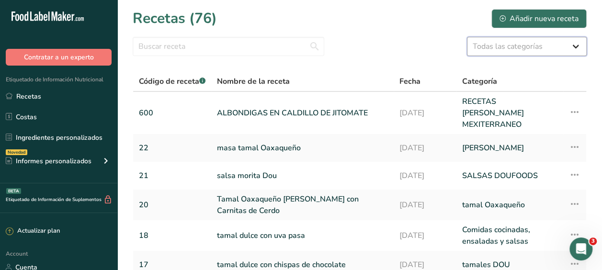
click at [575, 46] on select "Todas las categorías ACOMPAÑAMIENTOS PLATILLOS Productos de panadería Bebidas C…" at bounding box center [527, 46] width 120 height 19
select select "1632"
click at [467, 37] on select "Todas las categorías ACOMPAÑAMIENTOS PLATILLOS Productos de panadería Bebidas C…" at bounding box center [527, 46] width 120 height 19
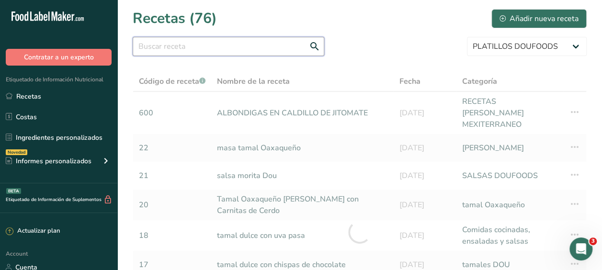
click at [158, 47] on input "text" at bounding box center [229, 46] width 192 height 19
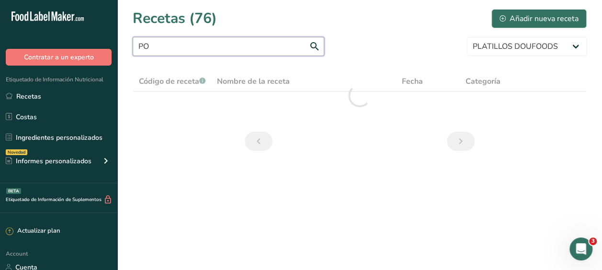
type input "P"
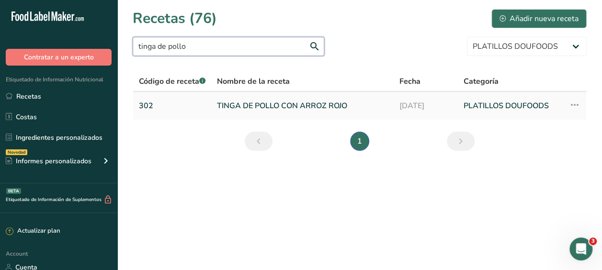
type input "tinga de pollo"
click at [276, 107] on link "TINGA DE POLLO CON ARROZ ROJO" at bounding box center [302, 106] width 171 height 20
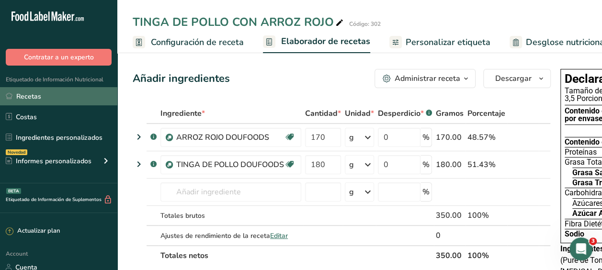
click at [36, 94] on link "Recetas" at bounding box center [58, 96] width 117 height 18
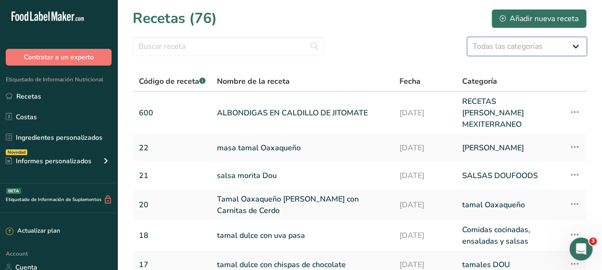
click at [575, 44] on select "Todas las categorías ACOMPAÑAMIENTOS PLATILLOS Productos de panadería Bebidas C…" at bounding box center [527, 46] width 120 height 19
select select "1631"
click at [467, 37] on select "Todas las categorías ACOMPAÑAMIENTOS PLATILLOS Productos de panadería Bebidas C…" at bounding box center [527, 46] width 120 height 19
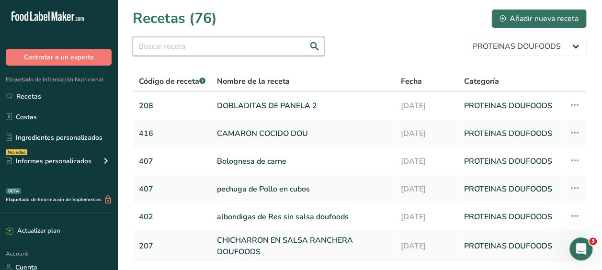
click at [167, 52] on input "text" at bounding box center [229, 46] width 192 height 19
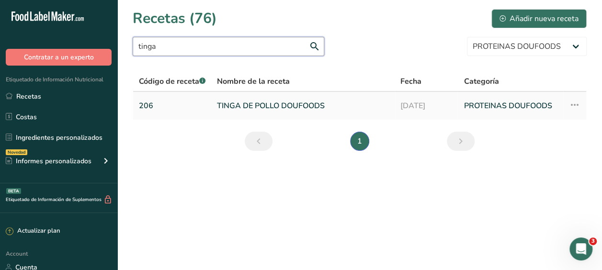
type input "tinga"
click at [275, 105] on link "TINGA DE POLLO DOUFOODS" at bounding box center [303, 106] width 172 height 20
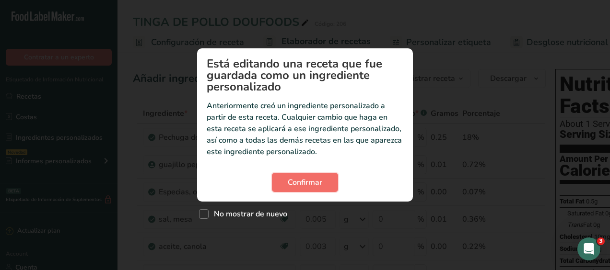
click at [305, 184] on span "Confirmar" at bounding box center [305, 183] width 35 height 12
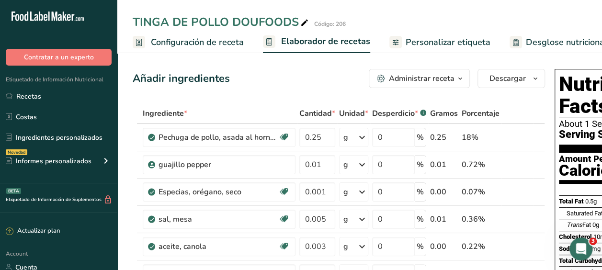
click at [435, 39] on span "Personalizar etiqueta" at bounding box center [448, 42] width 85 height 13
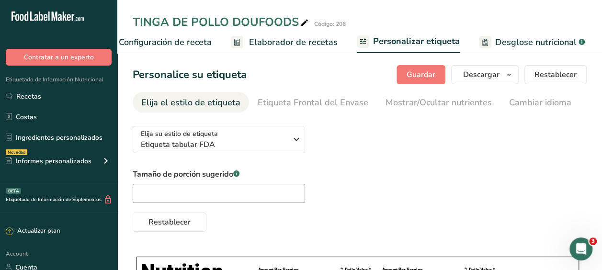
scroll to position [0, 242]
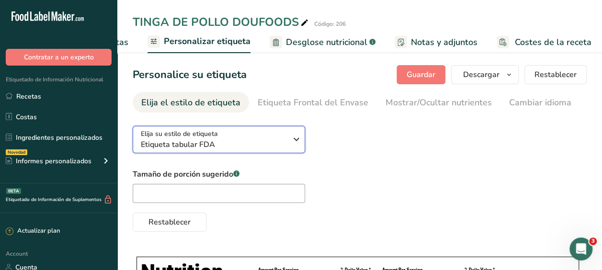
click at [294, 139] on icon "button" at bounding box center [297, 139] width 12 height 17
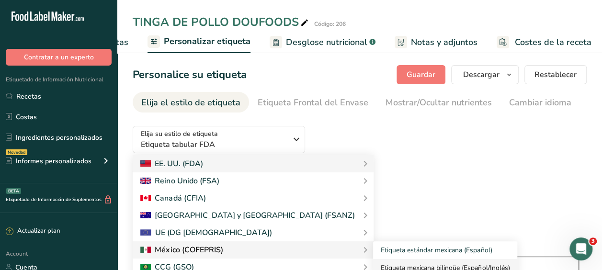
click at [373, 266] on link "Etiqueta mexicana bilingüe (Español/Inglés)" at bounding box center [445, 268] width 144 height 18
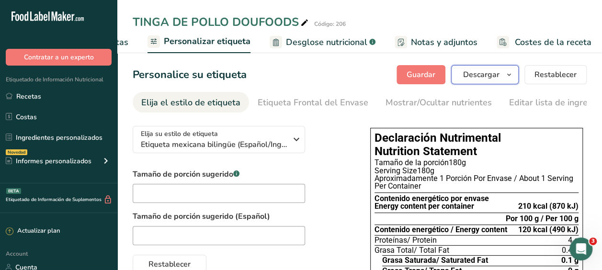
click at [513, 74] on icon "button" at bounding box center [510, 75] width 8 height 12
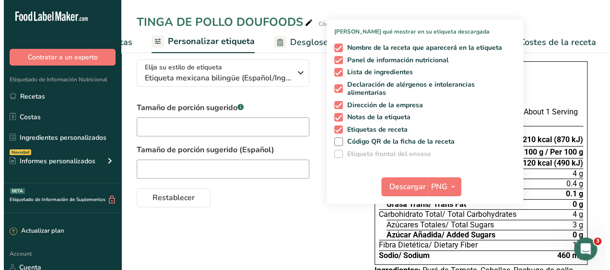
scroll to position [86, 0]
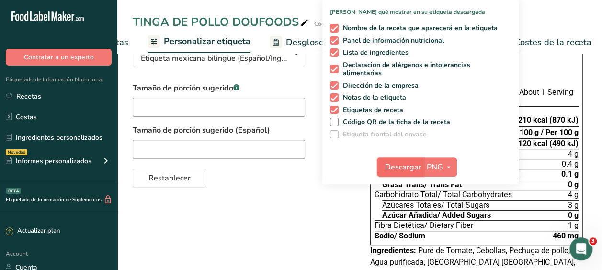
click at [414, 166] on span "Descargar" at bounding box center [403, 168] width 36 height 12
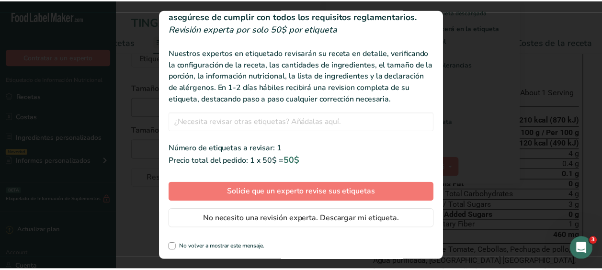
scroll to position [51, 0]
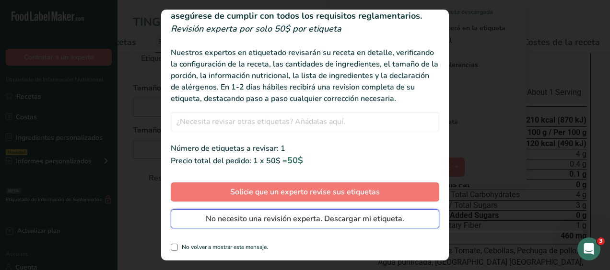
click at [255, 223] on span "No necesito una revisión experta. Descargar mi etiqueta." at bounding box center [305, 219] width 198 height 12
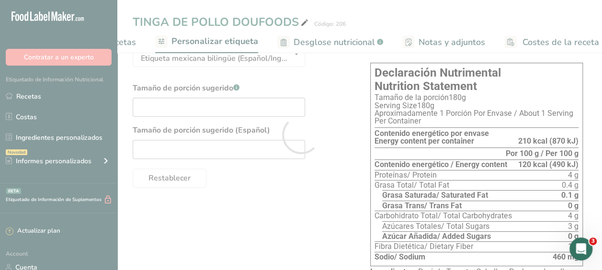
scroll to position [0, 0]
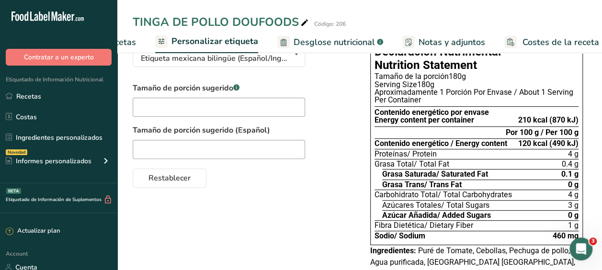
click at [281, 243] on div "Elija su estilo de etiqueta Etiqueta mexicana bilingüe (Español/Inglés) [GEOGRA…" at bounding box center [360, 192] width 454 height 321
click at [321, 42] on span "Desglose nutricional" at bounding box center [334, 42] width 81 height 13
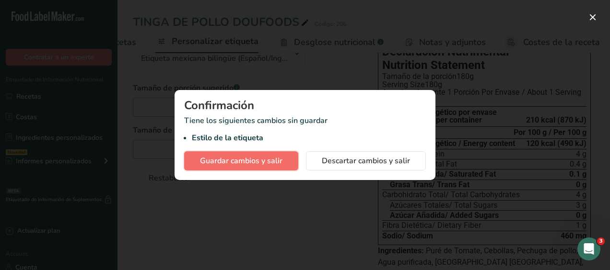
click at [266, 161] on span "Guardar cambios y salir" at bounding box center [241, 161] width 82 height 12
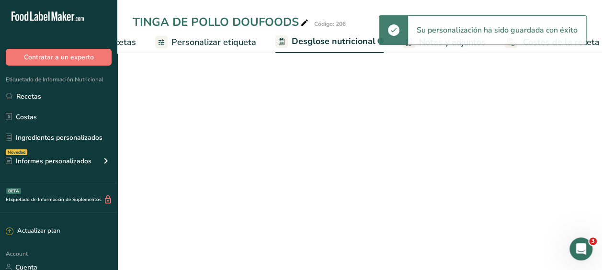
select select "Calories"
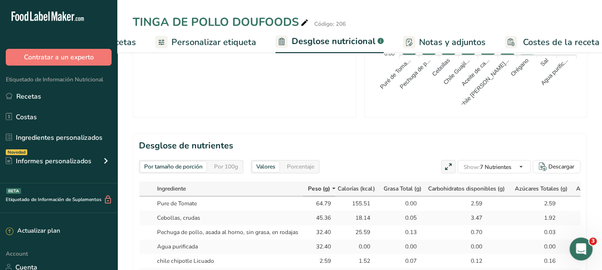
scroll to position [486, 0]
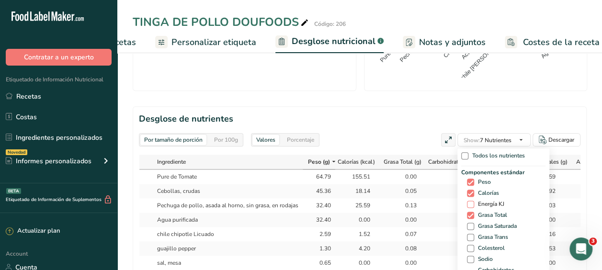
click at [481, 201] on span "Energía KJ" at bounding box center [490, 204] width 30 height 7
click at [474, 201] on input "Energía KJ" at bounding box center [470, 204] width 6 height 6
checkbox input "true"
click at [478, 173] on div "Componentes estándar Peso Calorías Energía KJ Grasa Total Grasa Saturada Grasa …" at bounding box center [504, 247] width 84 height 159
click at [477, 223] on span "Grasa Saturada" at bounding box center [496, 226] width 43 height 7
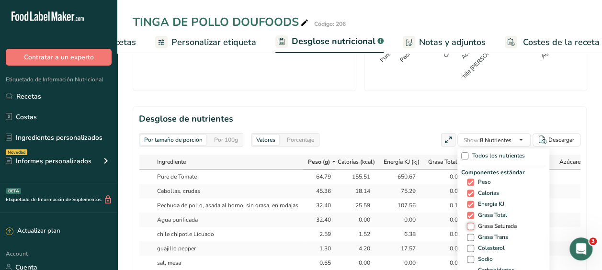
click at [474, 223] on input "Grasa Saturada" at bounding box center [470, 226] width 6 height 6
checkbox input "true"
click at [476, 234] on span "Grasa Trans" at bounding box center [492, 237] width 34 height 7
click at [474, 234] on input "Grasa Trans" at bounding box center [470, 237] width 6 height 6
checkbox input "true"
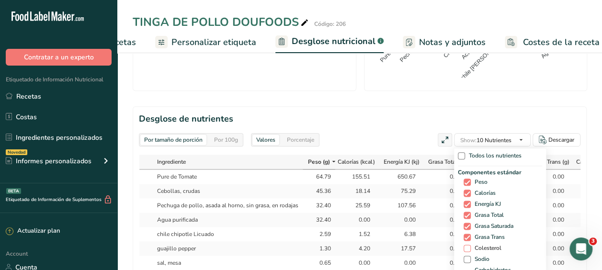
click at [475, 245] on span "Colesterol" at bounding box center [486, 248] width 31 height 7
click at [470, 245] on input "Colesterol" at bounding box center [467, 248] width 6 height 6
checkbox input "true"
click at [473, 256] on span "Sodio" at bounding box center [480, 259] width 19 height 7
click at [470, 256] on input "Sodio" at bounding box center [467, 259] width 6 height 6
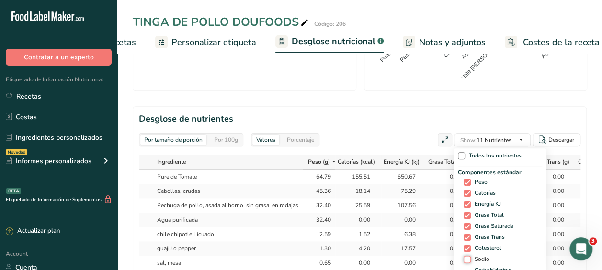
checkbox input "true"
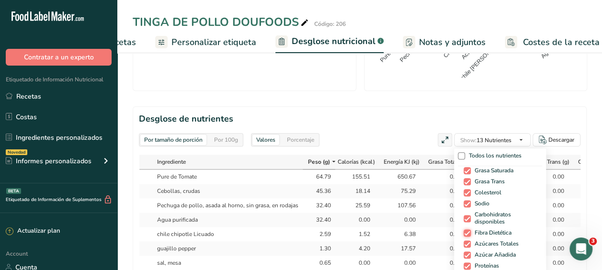
scroll to position [64, 0]
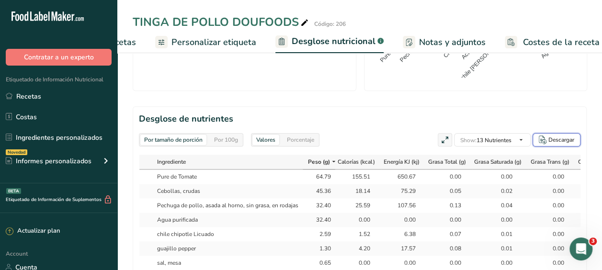
click at [558, 136] on div "Descargar" at bounding box center [562, 140] width 26 height 9
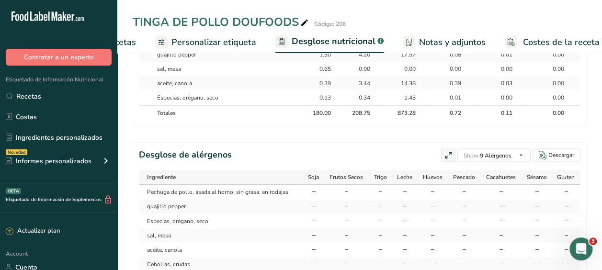
scroll to position [727, 0]
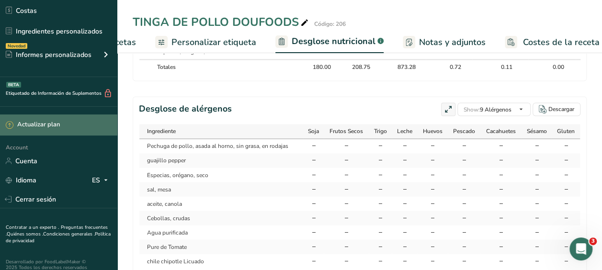
scroll to position [113, 0]
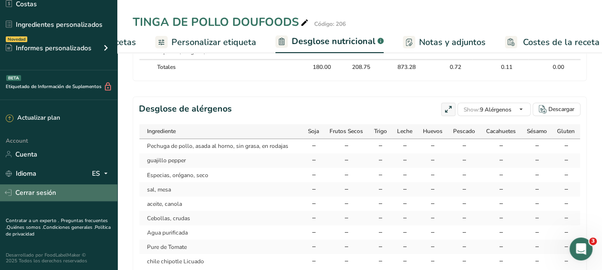
click at [38, 187] on link "Cerrar sesión" at bounding box center [58, 193] width 117 height 17
